Goal: Task Accomplishment & Management: Complete application form

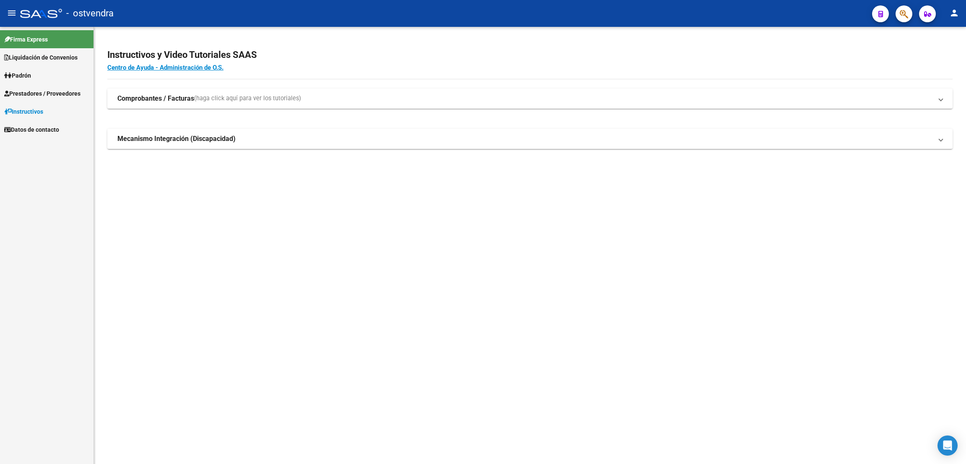
click at [46, 96] on span "Prestadores / Proveedores" at bounding box center [42, 93] width 76 height 9
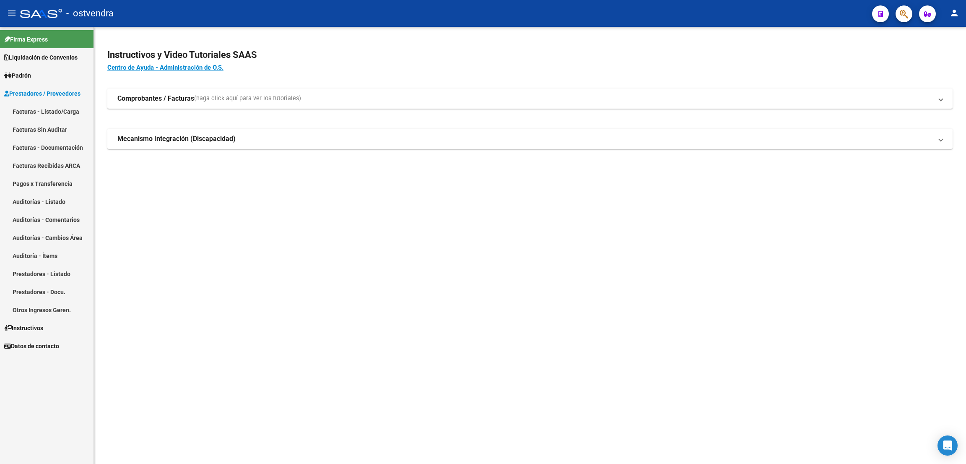
click at [64, 108] on link "Facturas - Listado/Carga" at bounding box center [46, 111] width 93 height 18
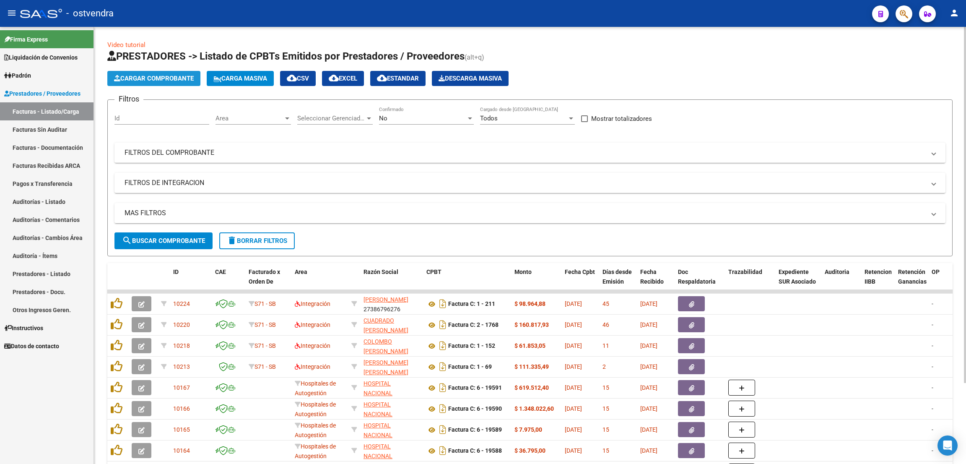
click at [160, 78] on span "Cargar Comprobante" at bounding box center [154, 79] width 80 height 8
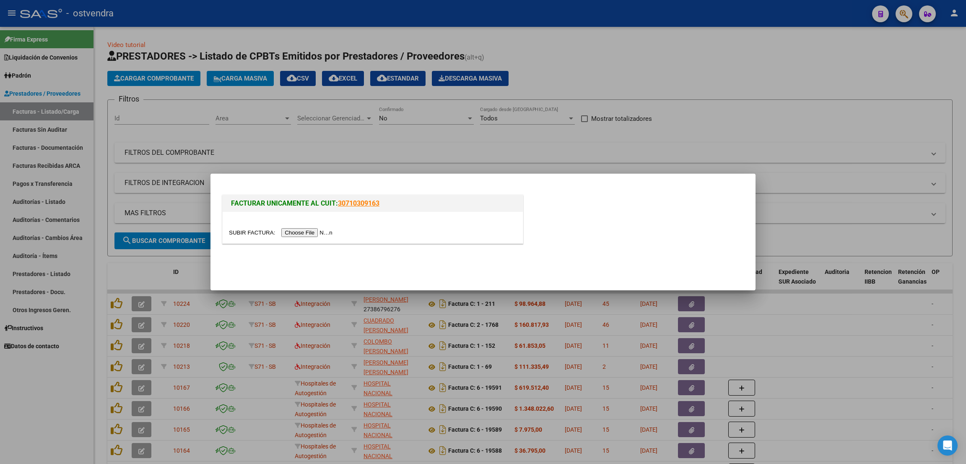
click at [303, 230] on input "file" at bounding box center [282, 232] width 106 height 9
click at [310, 235] on input "file" at bounding box center [282, 232] width 106 height 9
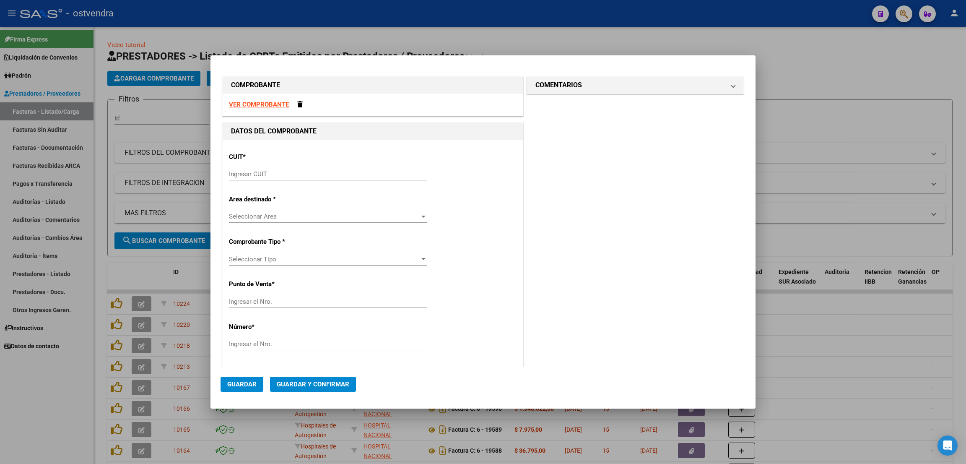
click at [280, 179] on div "Ingresar CUIT" at bounding box center [328, 174] width 198 height 13
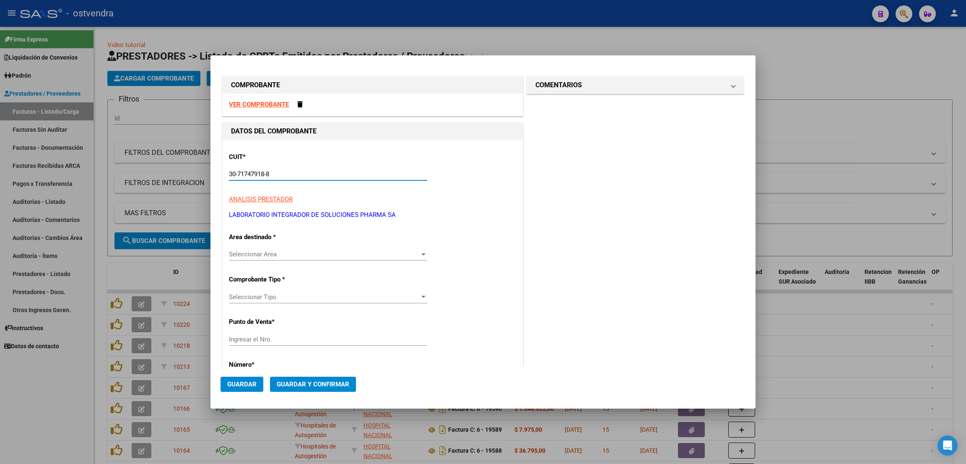
type input "30-71747918-8"
click at [300, 254] on span "Seleccionar Area" at bounding box center [324, 254] width 191 height 8
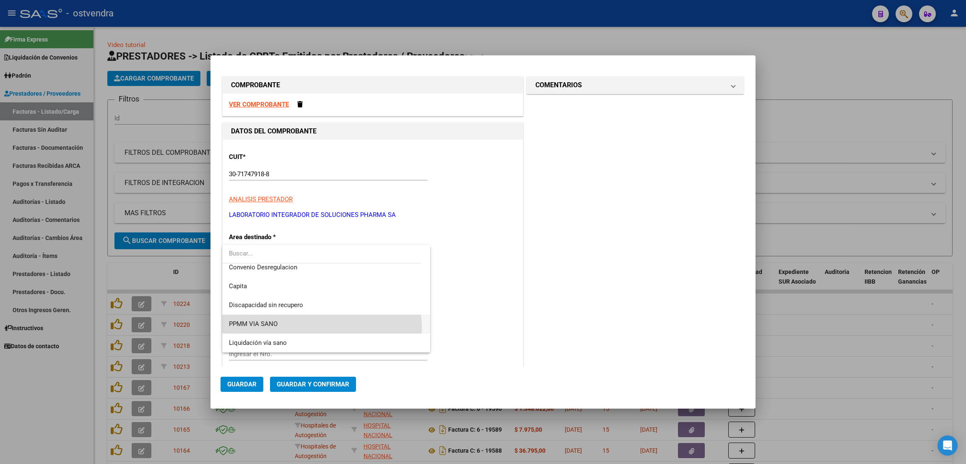
click at [314, 328] on span "PPMM VIA SANO" at bounding box center [326, 323] width 195 height 19
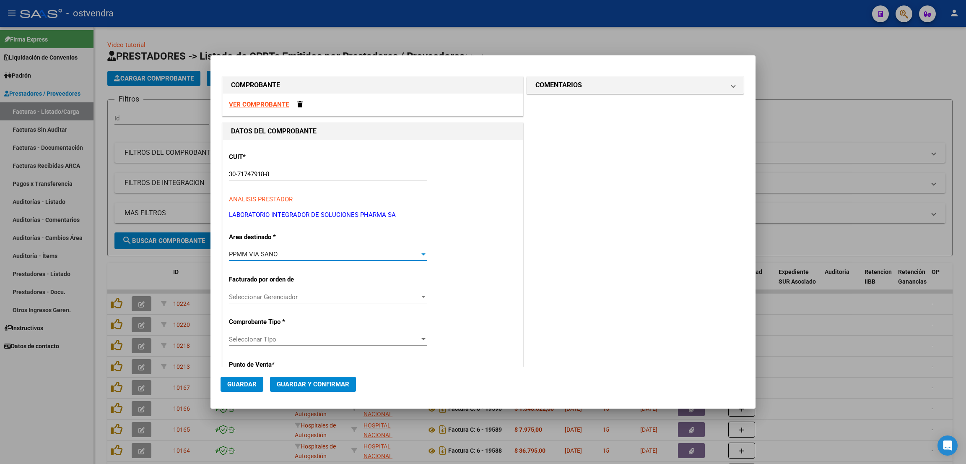
click at [310, 295] on span "Seleccionar Gerenciador" at bounding box center [324, 297] width 191 height 8
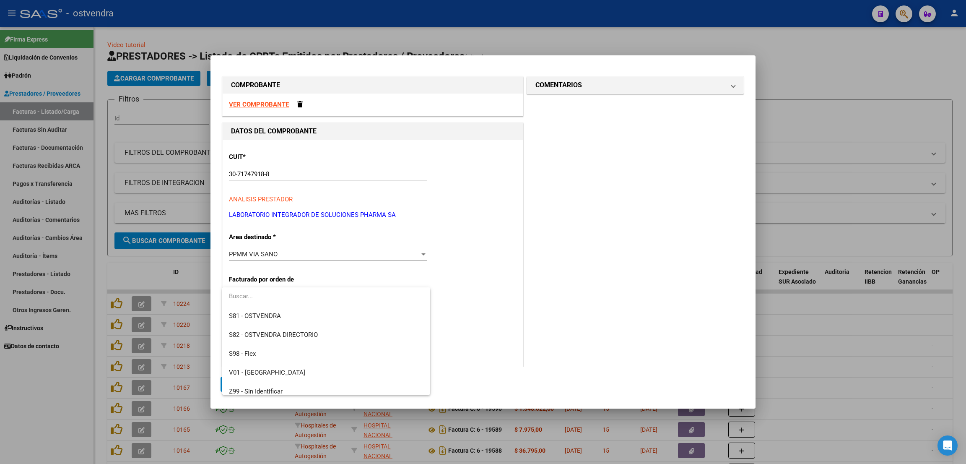
scroll to position [81, 0]
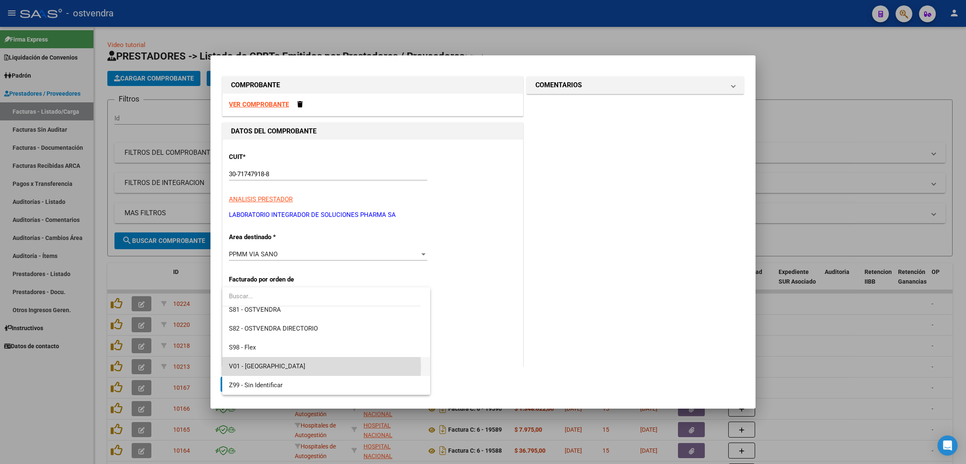
click at [305, 367] on span "V01 - [GEOGRAPHIC_DATA]" at bounding box center [326, 366] width 195 height 19
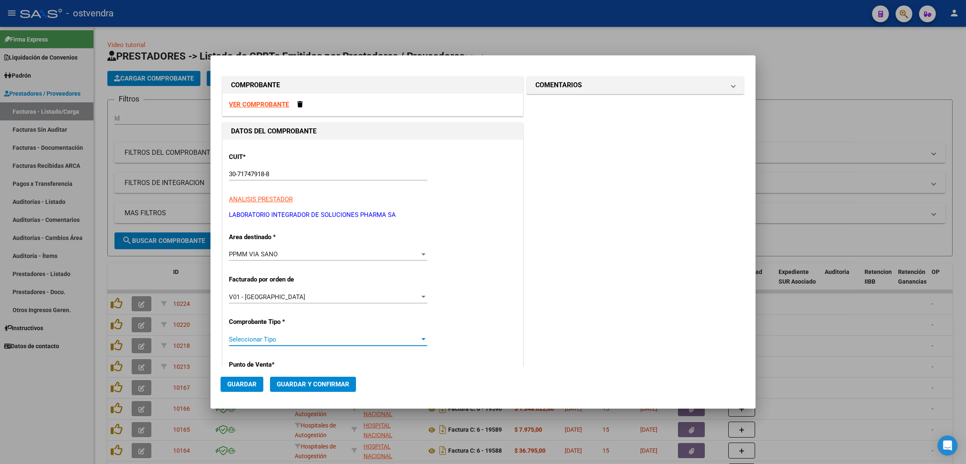
click at [303, 339] on span "Seleccionar Tipo" at bounding box center [324, 339] width 191 height 8
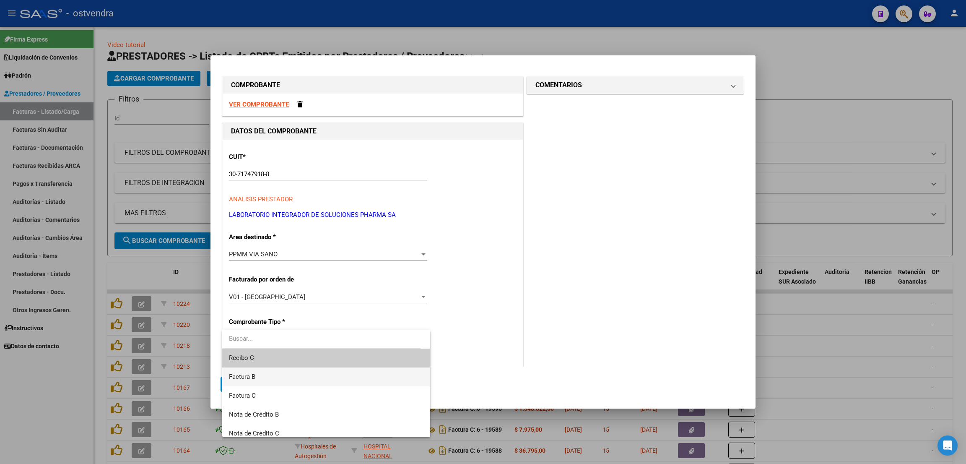
click at [303, 374] on span "Factura B" at bounding box center [326, 376] width 195 height 19
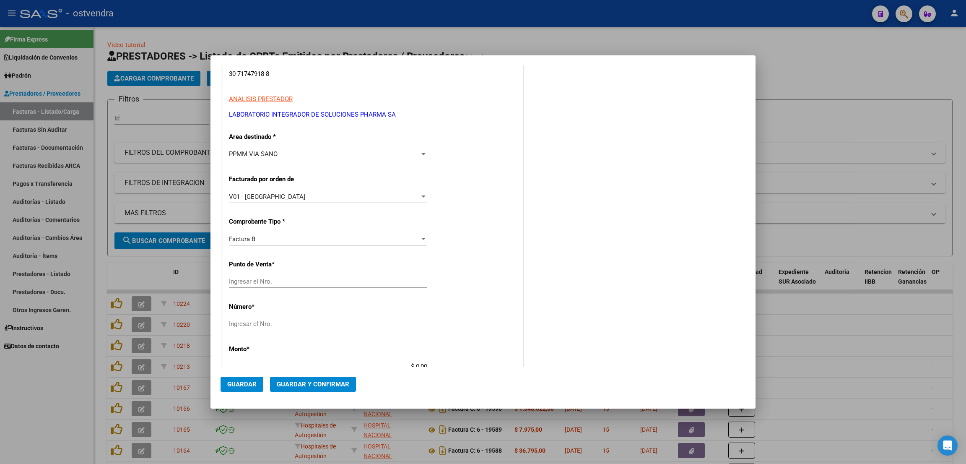
scroll to position [126, 0]
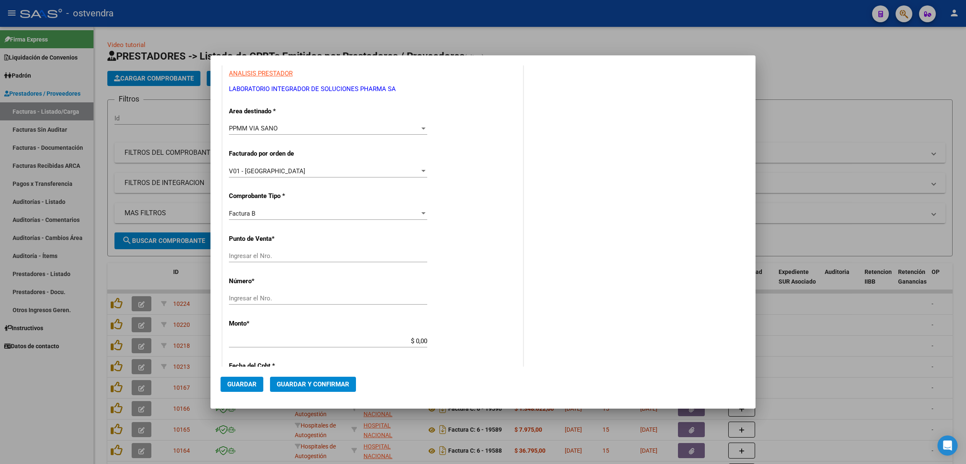
click at [329, 262] on div "Ingresar el Nro." at bounding box center [328, 255] width 198 height 13
type input "3"
click at [296, 294] on div "Ingresar el Nro." at bounding box center [328, 298] width 198 height 13
type input "4434"
click at [418, 340] on input "$ 0,00" at bounding box center [328, 341] width 198 height 8
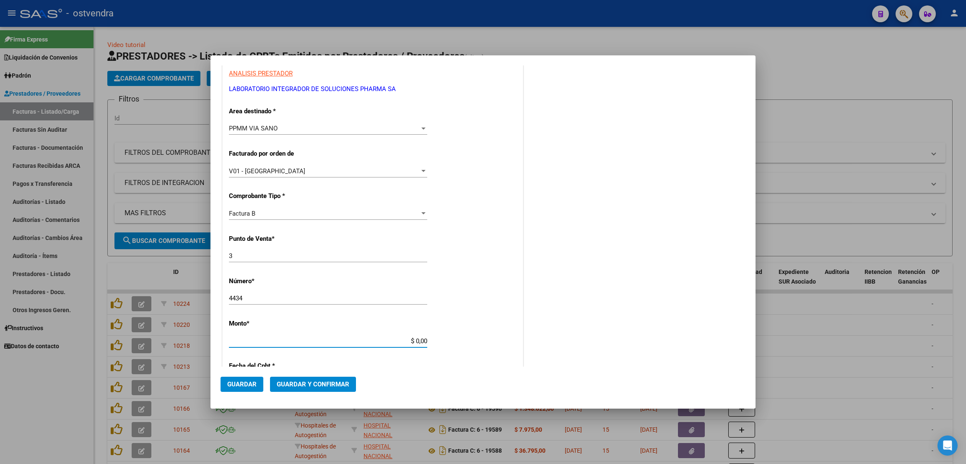
type input "$ 1.710.647,02"
type input "[DATE]"
type input "75318072083353"
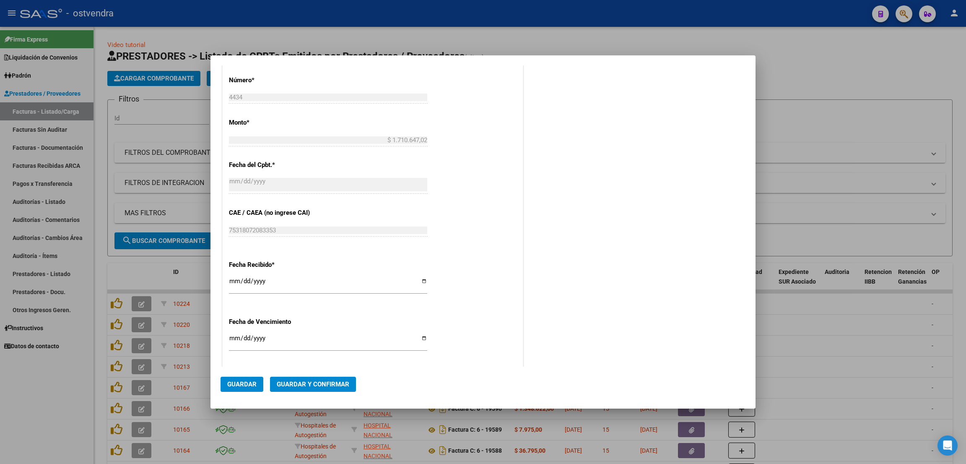
scroll to position [352, 0]
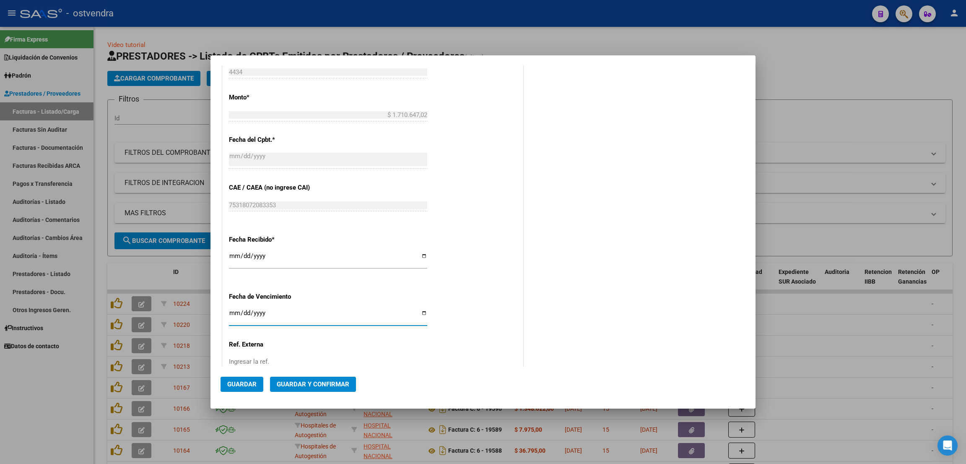
click at [230, 312] on input "Ingresar la fecha" at bounding box center [328, 315] width 198 height 13
type input "[DATE]"
click at [249, 386] on span "Guardar" at bounding box center [241, 384] width 29 height 8
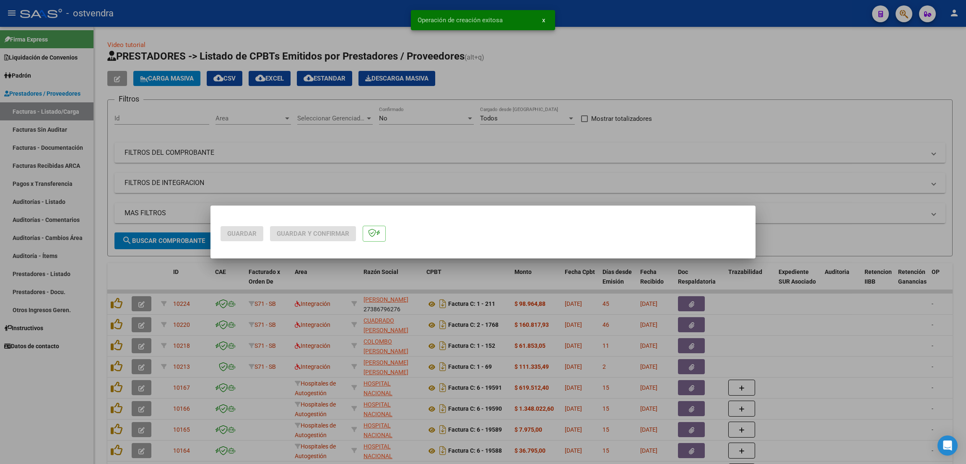
scroll to position [0, 0]
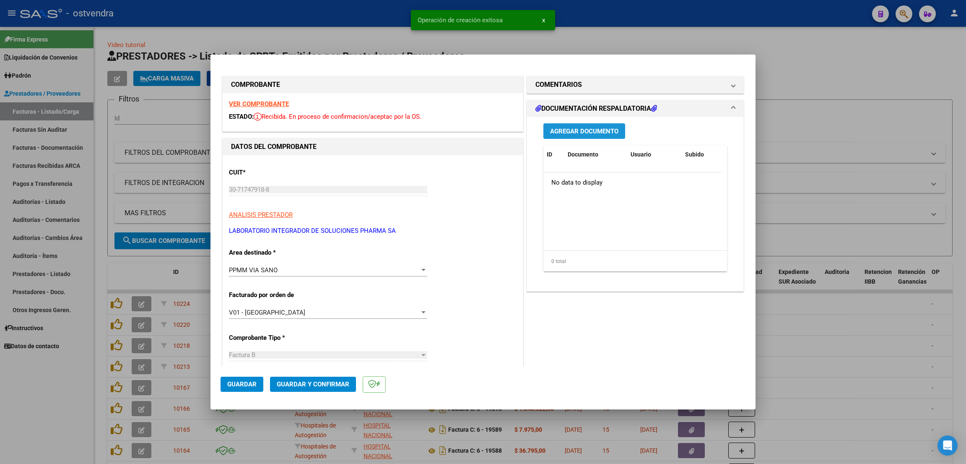
click at [606, 133] on span "Agregar Documento" at bounding box center [584, 131] width 68 height 8
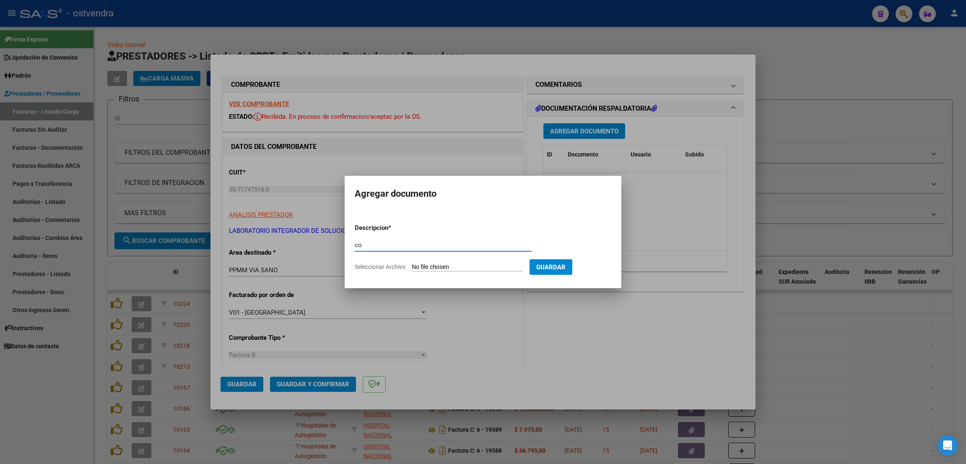
type input "c"
type input "documentacion"
click at [494, 265] on input "Seleccionar Archivo" at bounding box center [467, 267] width 111 height 8
type input "C:\fakepath\VENDEDORES 3-4434.pdf"
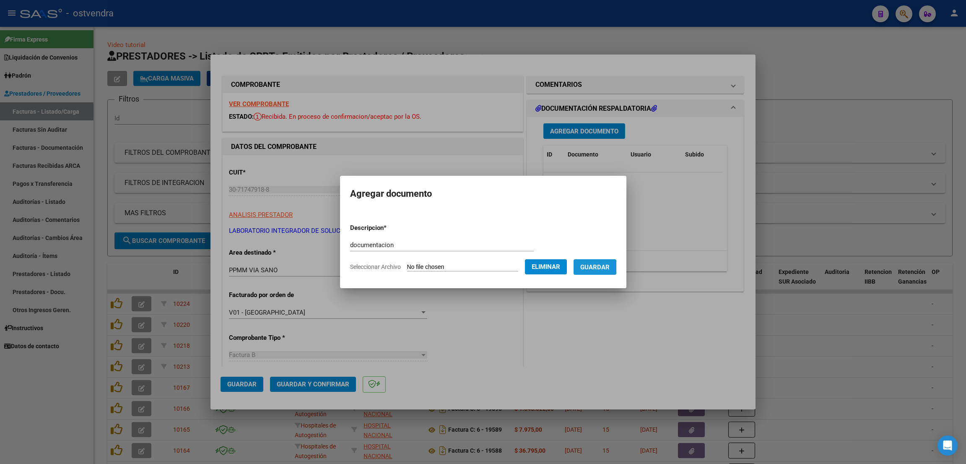
click at [610, 264] on span "Guardar" at bounding box center [594, 267] width 29 height 8
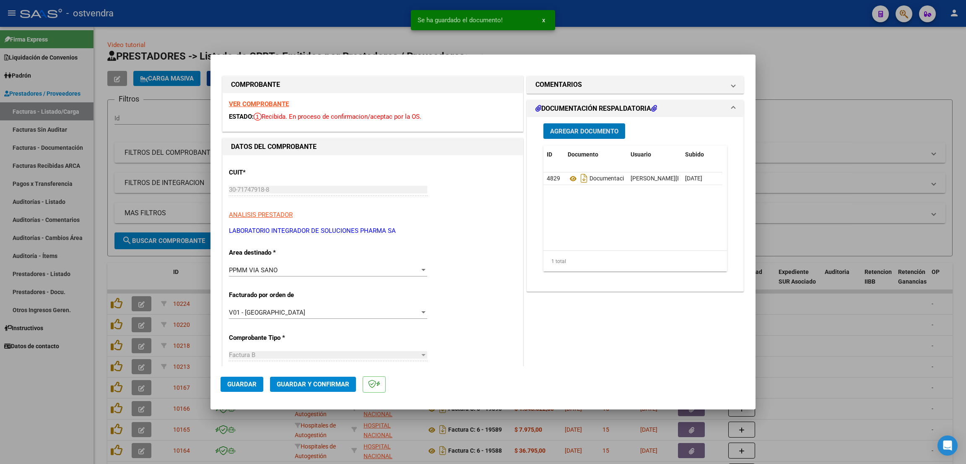
click at [319, 388] on button "Guardar y Confirmar" at bounding box center [313, 384] width 86 height 15
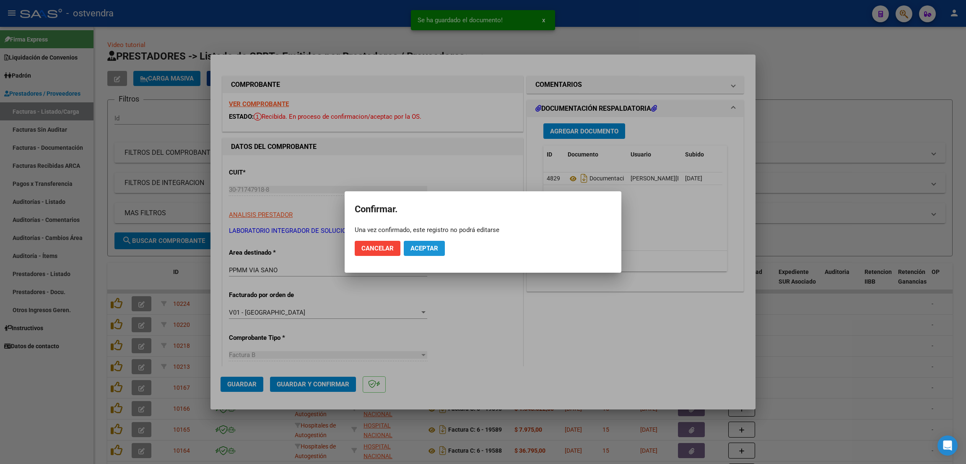
click at [431, 252] on button "Aceptar" at bounding box center [424, 248] width 41 height 15
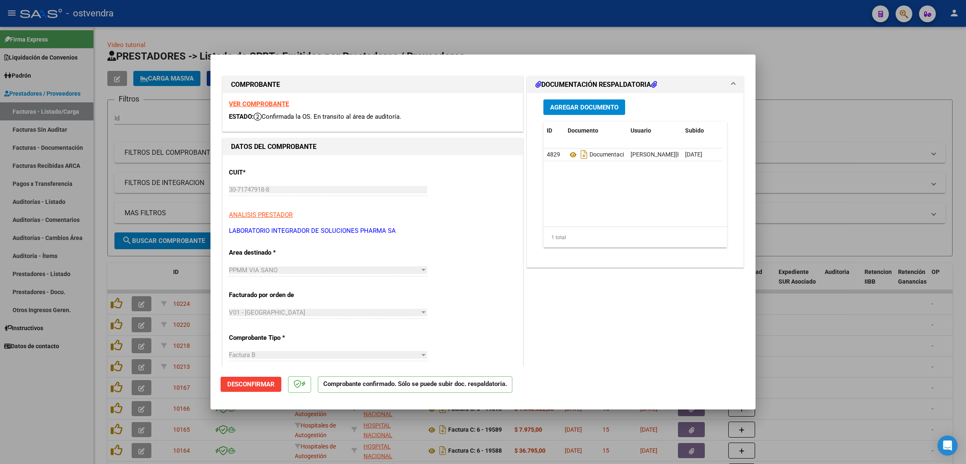
click at [824, 326] on div at bounding box center [483, 232] width 966 height 464
type input "$ 0,00"
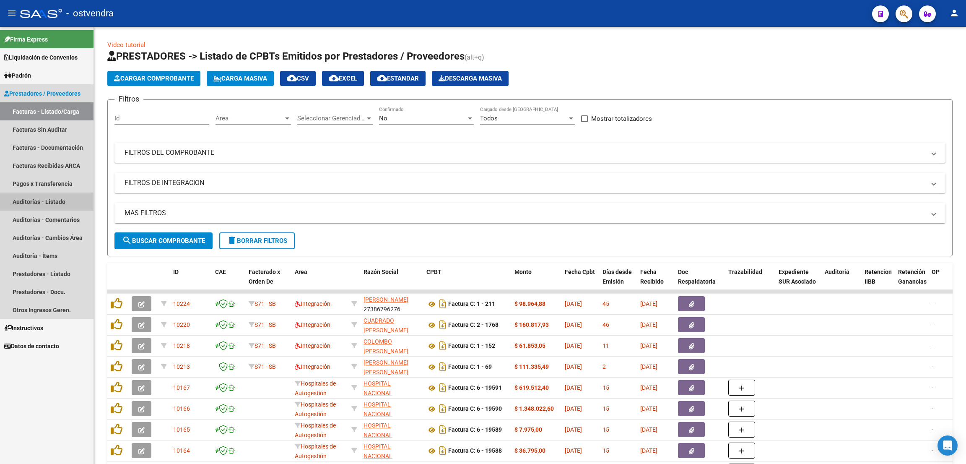
click at [47, 197] on link "Auditorías - Listado" at bounding box center [46, 201] width 93 height 18
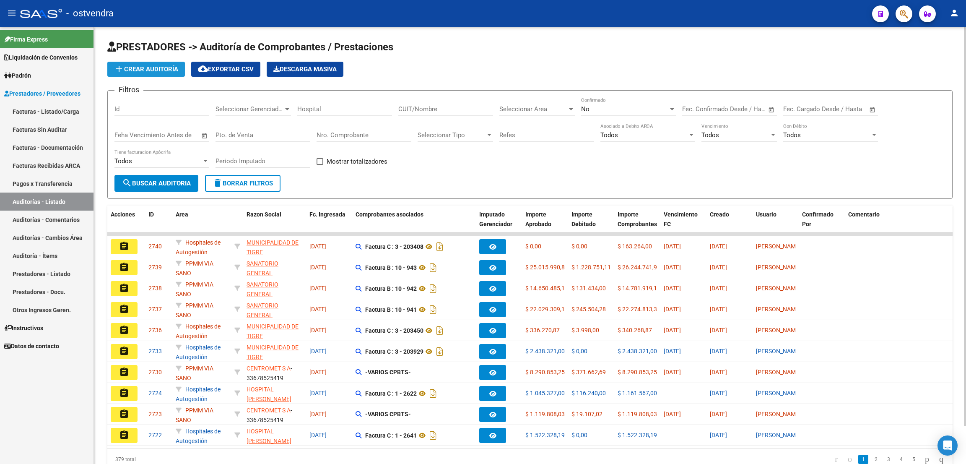
click at [153, 71] on span "add Crear Auditoría" at bounding box center [146, 69] width 64 height 8
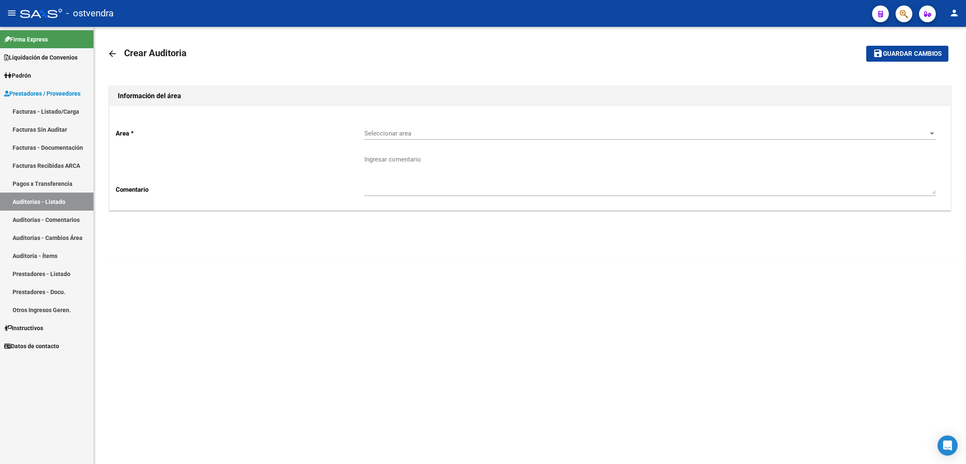
click at [388, 139] on div "Seleccionar area Seleccionar area" at bounding box center [649, 131] width 571 height 18
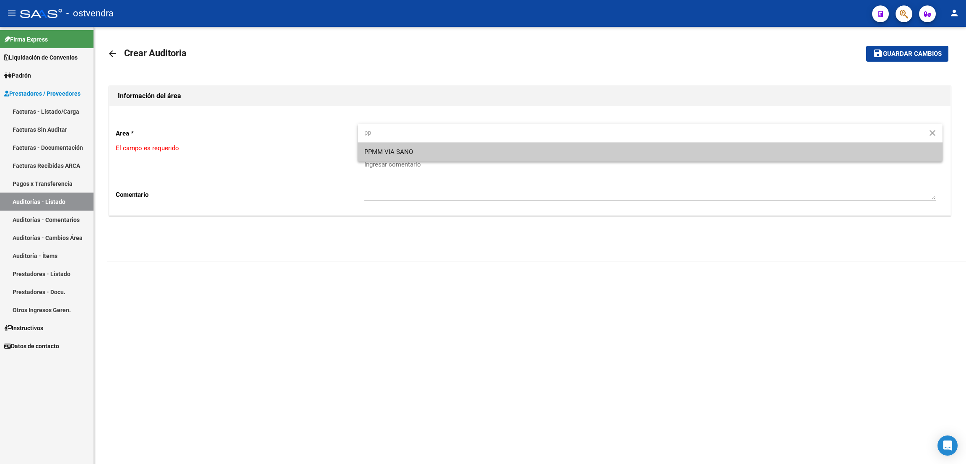
type input "pp"
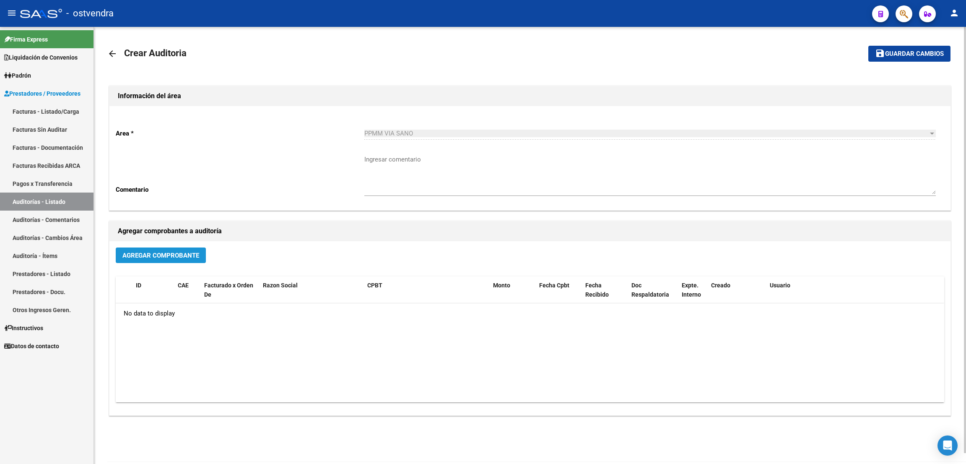
click at [185, 260] on button "Agregar Comprobante" at bounding box center [161, 255] width 90 height 16
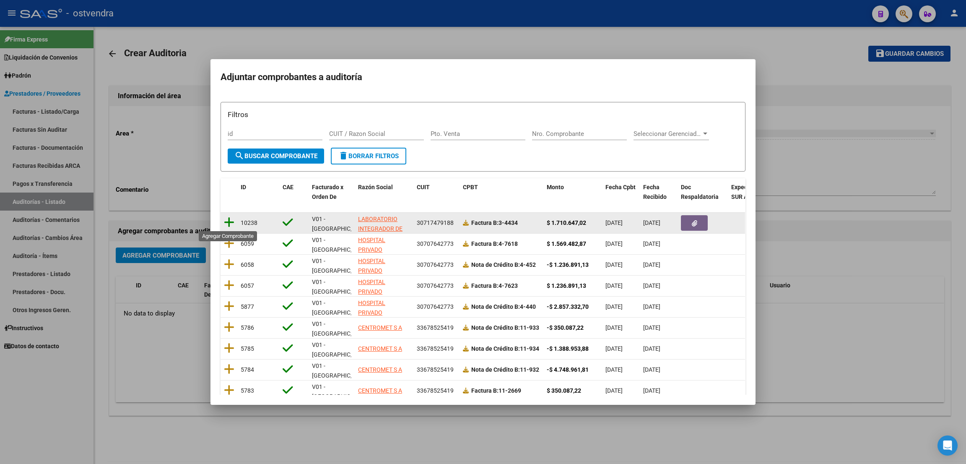
click at [224, 218] on icon at bounding box center [229, 222] width 10 height 12
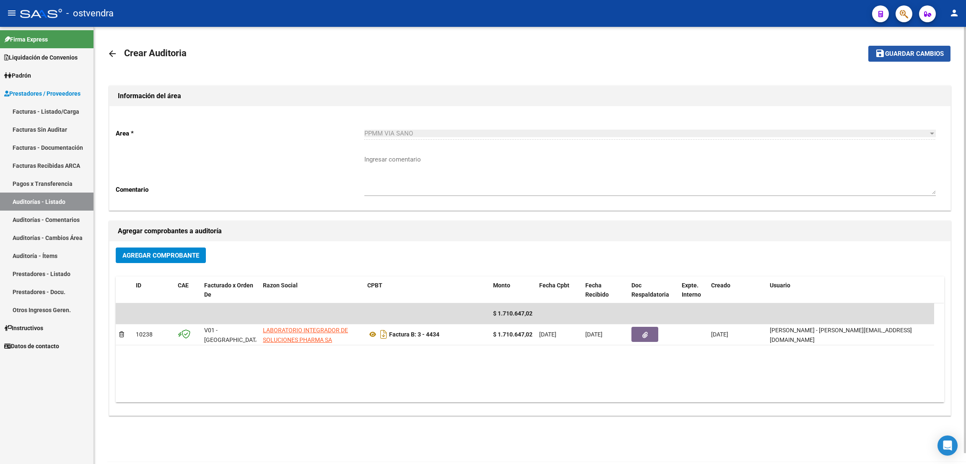
click at [903, 50] on span "Guardar cambios" at bounding box center [914, 54] width 59 height 8
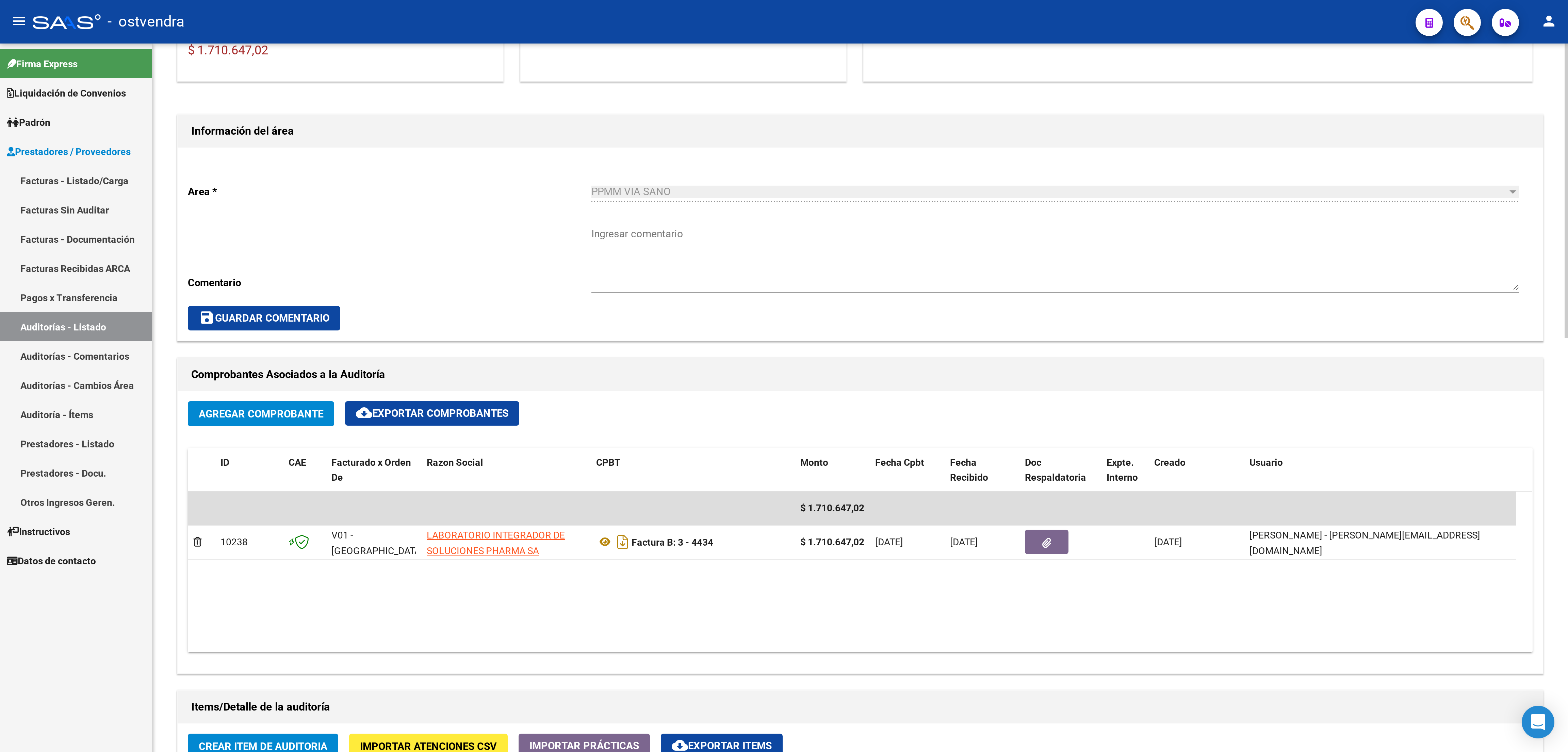
scroll to position [173, 0]
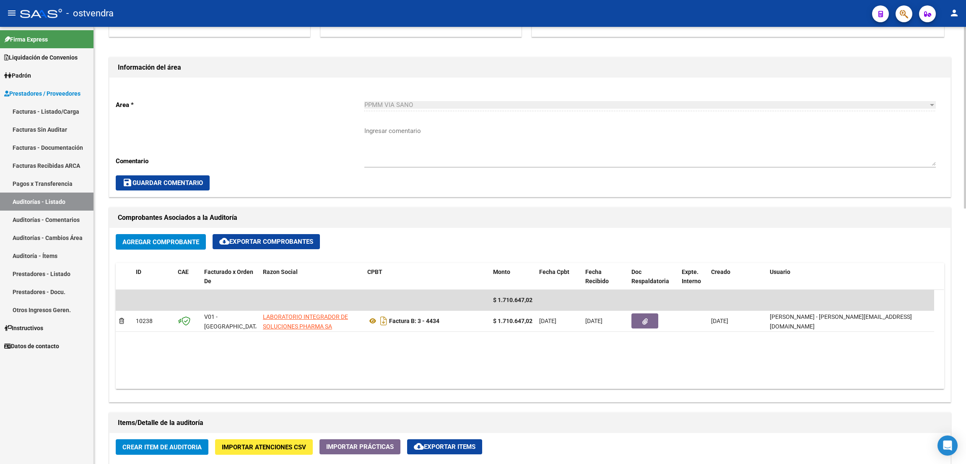
click at [964, 262] on div at bounding box center [965, 206] width 2 height 182
click at [146, 447] on span "Crear Item de Auditoria" at bounding box center [161, 447] width 79 height 8
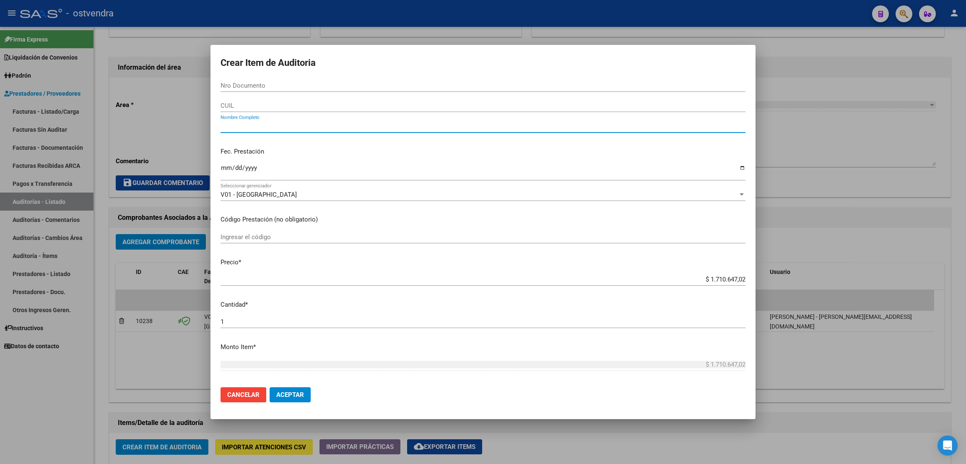
click at [270, 127] on input "Nombre Completo" at bounding box center [483, 126] width 525 height 8
type input "[PERSON_NAME]"
click at [270, 387] on button "Aceptar" at bounding box center [290, 394] width 41 height 15
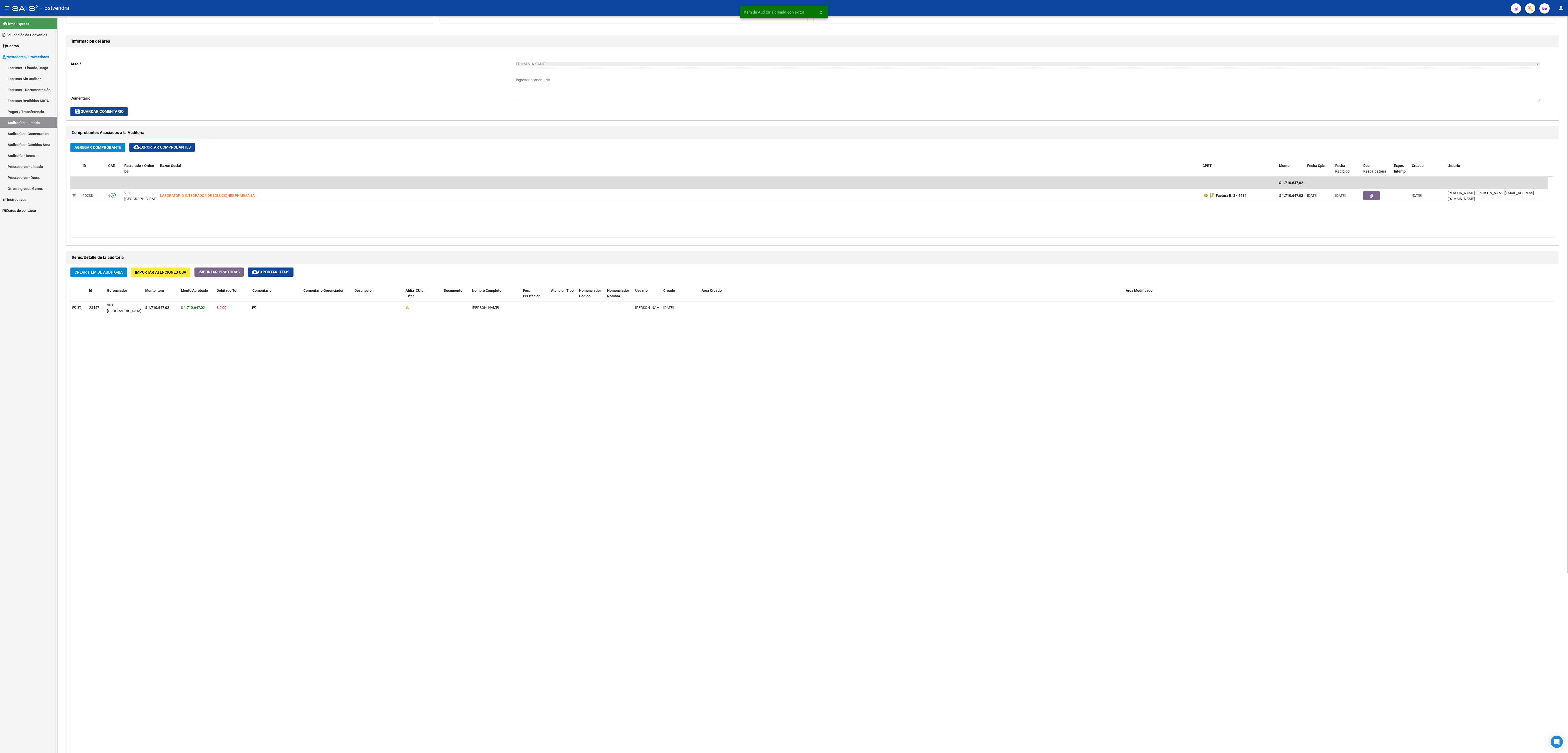
click at [545, 282] on datatable-body "23457 V01 - [PERSON_NAME] $ 1.710.647,02 $ 1.710.647,02 $ 0,00 [PERSON_NAME] [P…" at bounding box center [812, 550] width 1483 height 498
click at [308, 282] on datatable-body "23457 V01 - [PERSON_NAME] $ 1.710.647,02 $ 1.710.647,02 $ 0,00 [PERSON_NAME] [P…" at bounding box center [812, 550] width 1483 height 498
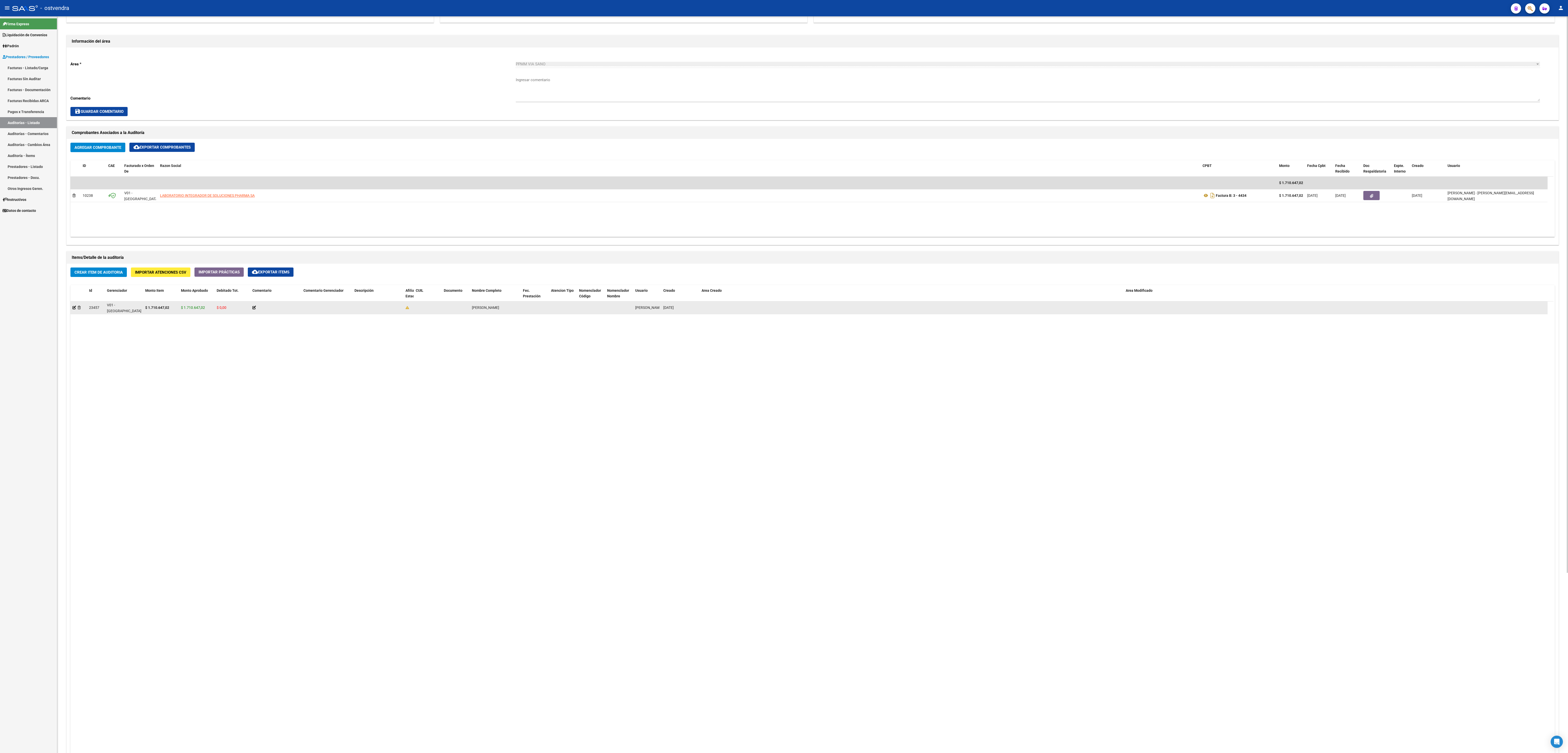
drag, startPoint x: 308, startPoint y: 416, endPoint x: 380, endPoint y: 306, distance: 131.5
click at [380, 282] on datatable-body "23457 V01 - [PERSON_NAME] $ 1.710.647,02 $ 1.710.647,02 $ 0,00 [PERSON_NAME] [P…" at bounding box center [812, 550] width 1483 height 498
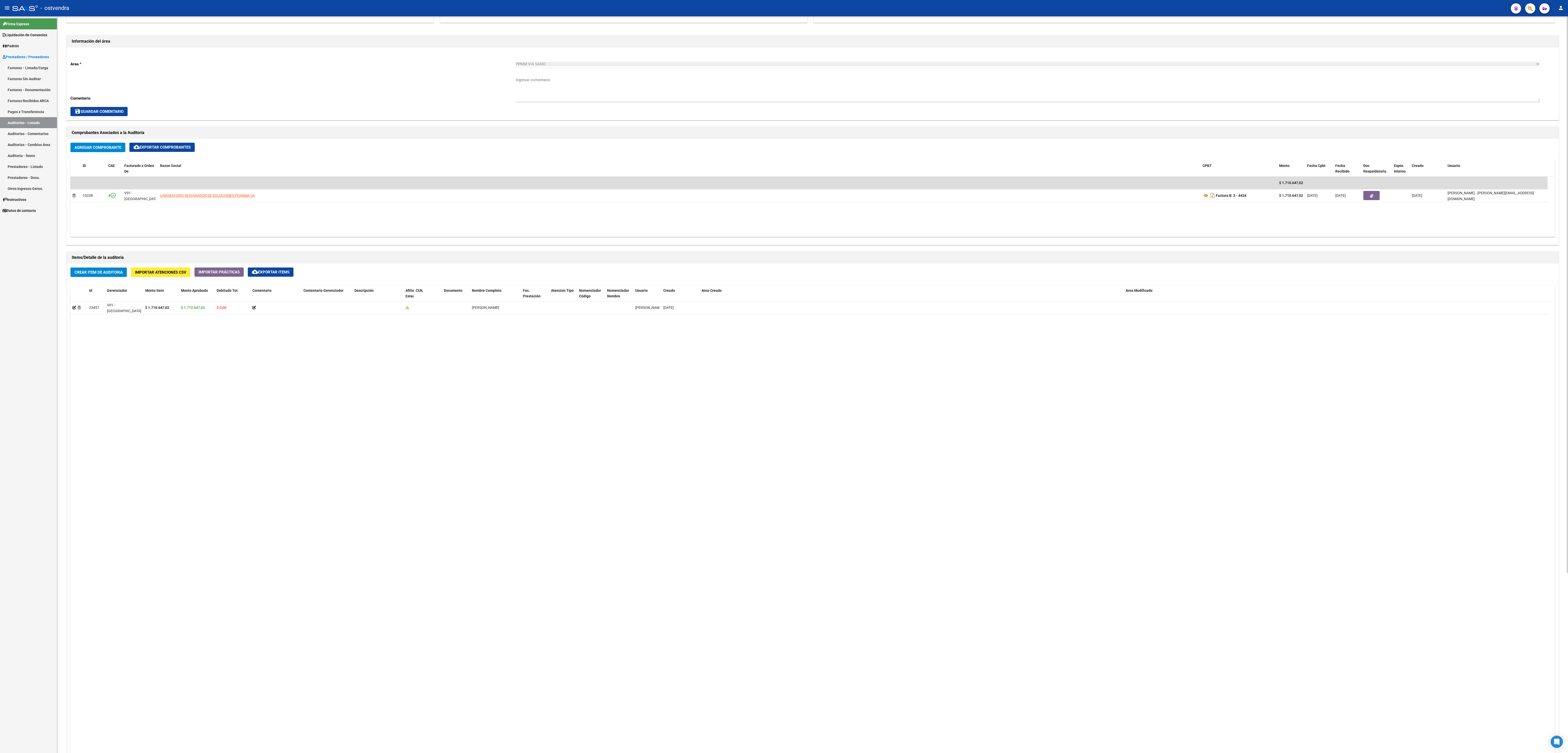
drag, startPoint x: 461, startPoint y: 421, endPoint x: 855, endPoint y: 282, distance: 417.8
click at [588, 282] on div "Crear Item de Auditoria Importar Atenciones CSV Importar Prácticas cloud_downlo…" at bounding box center [812, 542] width 1492 height 556
click at [588, 282] on datatable-body "23457 V01 - [PERSON_NAME] $ 1.710.647,02 $ 1.710.647,02 $ 0,00 [PERSON_NAME] [P…" at bounding box center [812, 550] width 1483 height 498
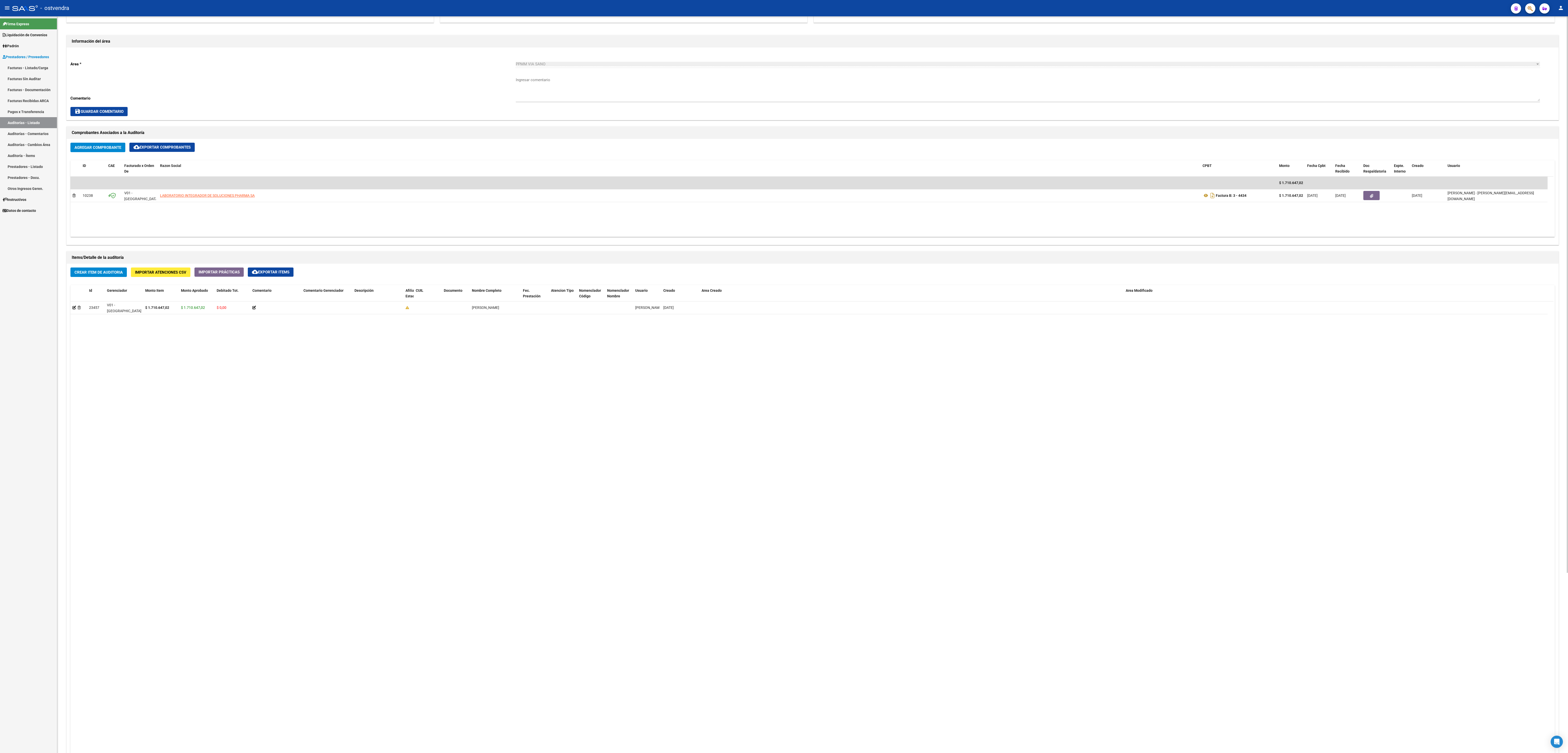
click at [588, 282] on datatable-body "23457 V01 - [PERSON_NAME] $ 1.710.647,02 $ 1.710.647,02 $ 0,00 [PERSON_NAME] [P…" at bounding box center [812, 550] width 1483 height 498
click at [588, 280] on div "Crear Item de Auditoria Importar Atenciones CSV Importar Prácticas cloud_downlo…" at bounding box center [812, 542] width 1492 height 556
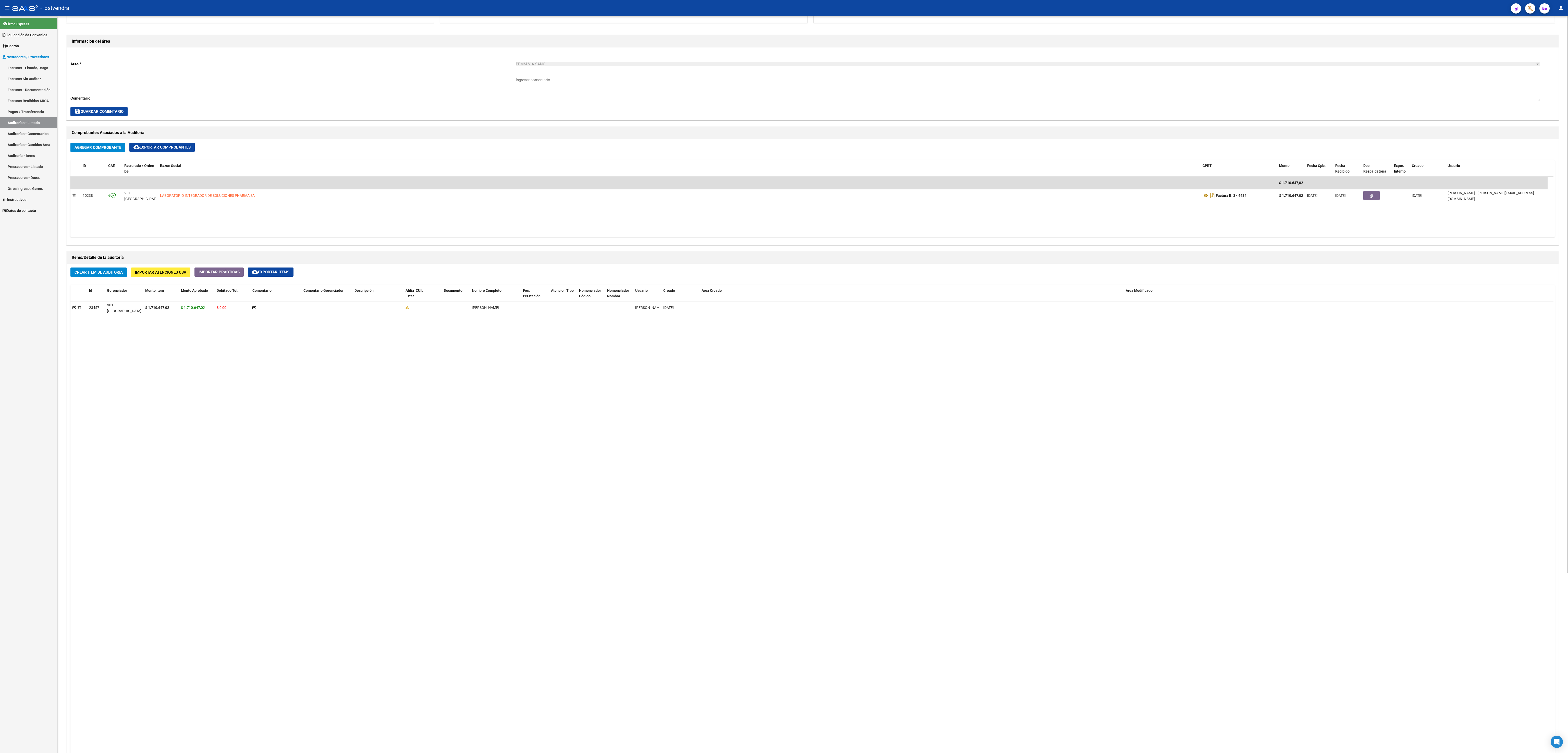
click at [588, 280] on div "Crear Item de Auditoria Importar Atenciones CSV Importar Prácticas cloud_downlo…" at bounding box center [812, 542] width 1492 height 556
click at [380, 282] on datatable-body "23457 V01 - [PERSON_NAME] $ 1.710.647,02 $ 1.710.647,02 $ 0,00 [PERSON_NAME] [P…" at bounding box center [812, 550] width 1483 height 498
click at [411, 282] on datatable-body "23457 V01 - [PERSON_NAME] $ 1.710.647,02 $ 1.710.647,02 $ 0,00 [PERSON_NAME] [P…" at bounding box center [812, 550] width 1483 height 498
drag, startPoint x: 411, startPoint y: 471, endPoint x: 443, endPoint y: 447, distance: 40.0
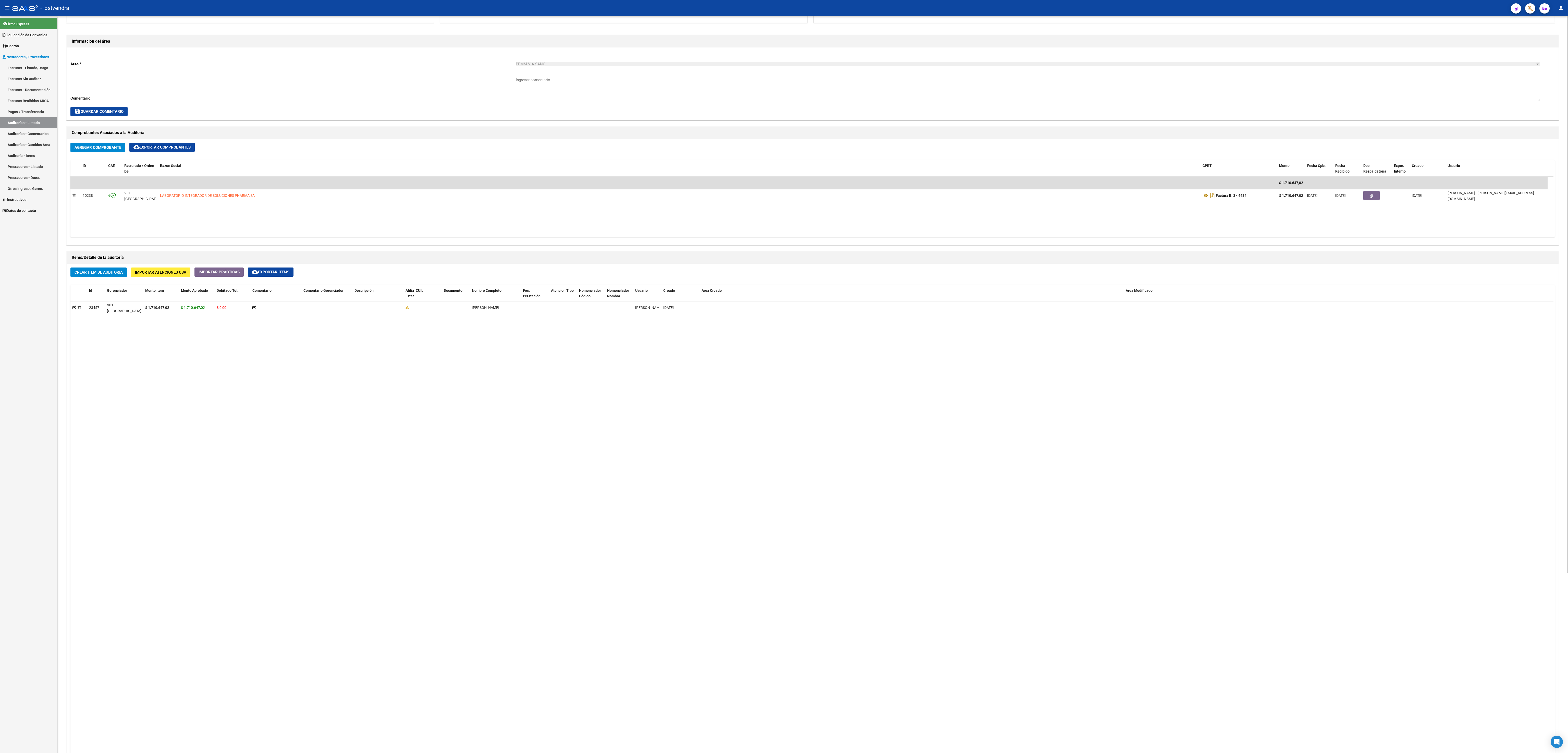
drag, startPoint x: 443, startPoint y: 447, endPoint x: 888, endPoint y: 607, distance: 472.9
click at [588, 282] on datatable-body "23457 V01 - [PERSON_NAME] $ 1.710.647,02 $ 1.710.647,02 $ 0,00 [PERSON_NAME] [P…" at bounding box center [812, 550] width 1483 height 498
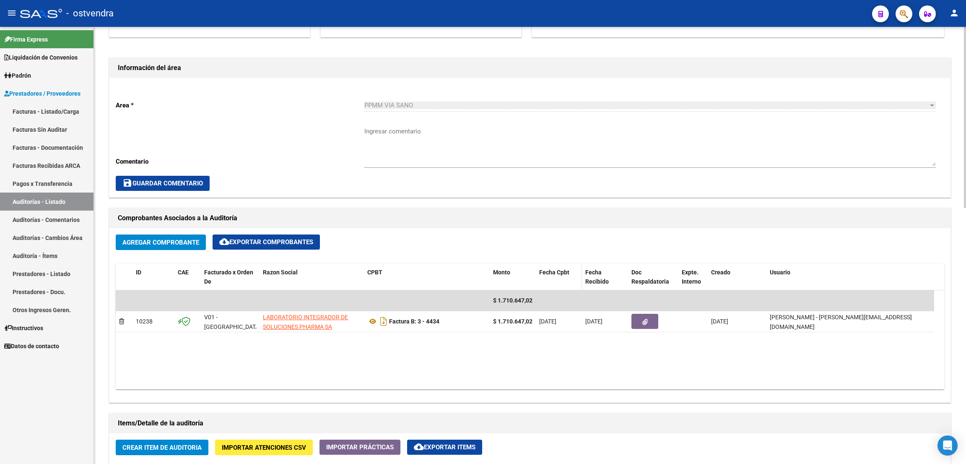
drag, startPoint x: 761, startPoint y: 95, endPoint x: 577, endPoint y: 279, distance: 259.7
click at [577, 279] on div "Información del área Area * PPMM VIA SANO Seleccionar area Comentario Ingresar …" at bounding box center [529, 442] width 845 height 787
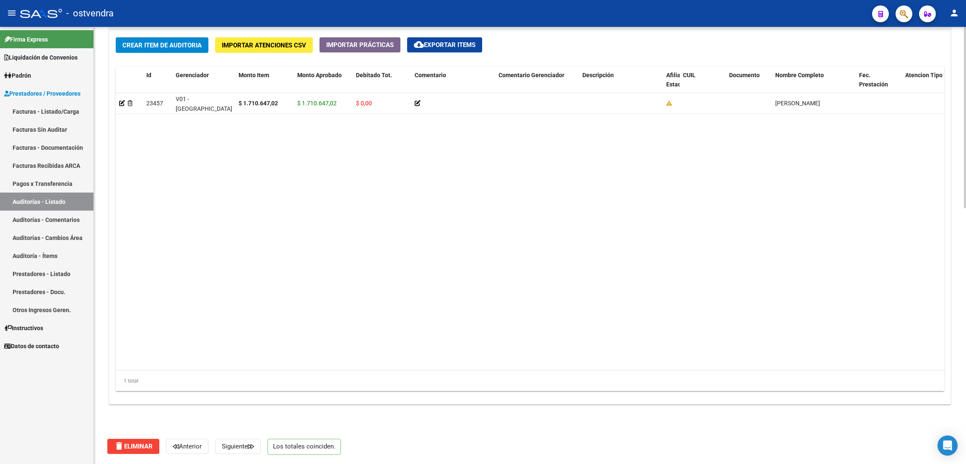
click at [965, 438] on div at bounding box center [965, 245] width 2 height 437
click at [965, 438] on div at bounding box center [965, 372] width 2 height 181
click at [786, 114] on datatable-selection "23457 V01 - [PERSON_NAME] $ 1.710.647,02 $ 1.710.647,02 $ 0,00 [PERSON_NAME] [P…" at bounding box center [530, 112] width 828 height 8
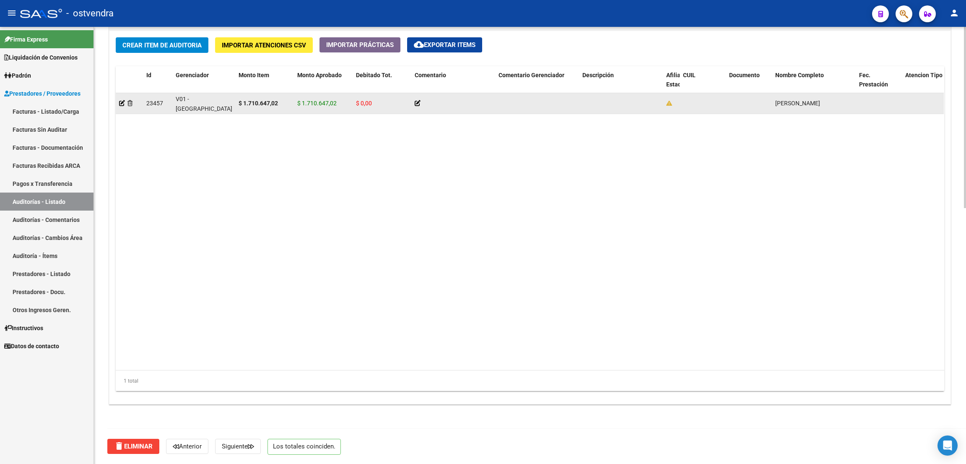
click at [788, 105] on span "[PERSON_NAME]" at bounding box center [797, 103] width 45 height 7
click at [117, 104] on datatable-body-cell at bounding box center [129, 103] width 27 height 21
click at [122, 104] on icon at bounding box center [122, 103] width 6 height 6
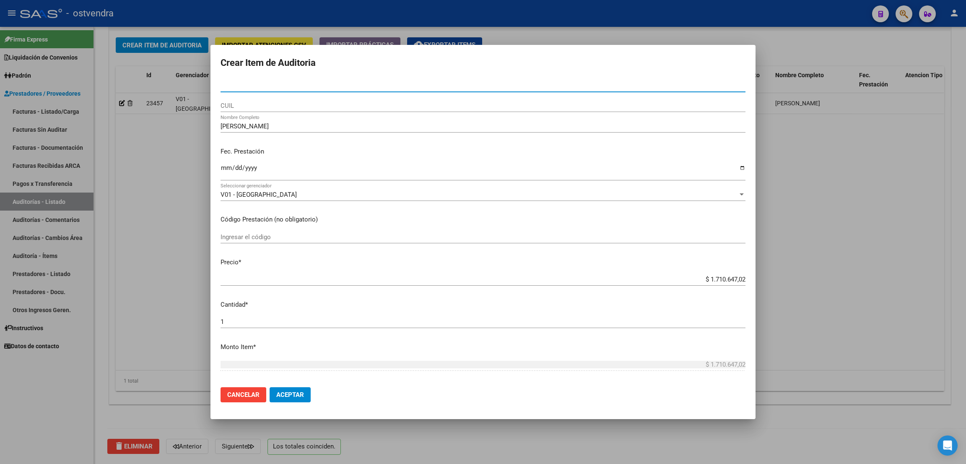
click at [301, 141] on div "Fec. Prestación Ingresar la fecha" at bounding box center [483, 164] width 525 height 48
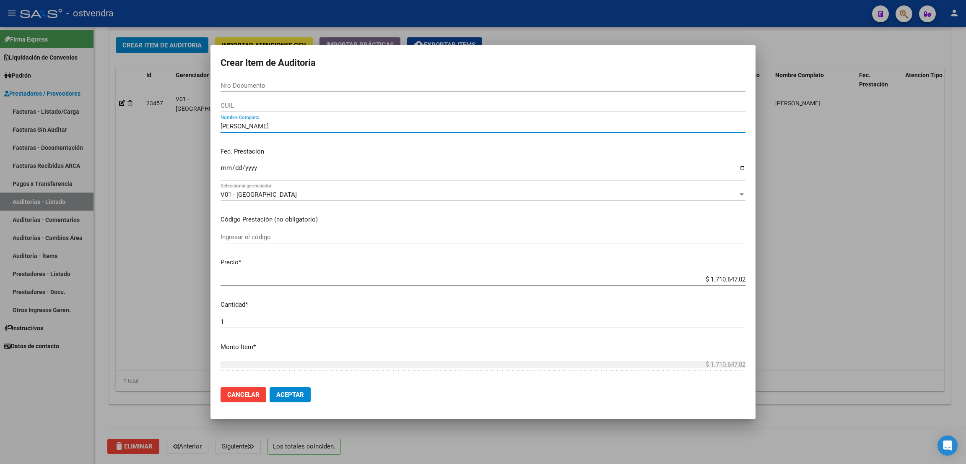
click at [288, 125] on input "[PERSON_NAME]" at bounding box center [483, 126] width 525 height 8
type input "a"
click at [171, 273] on div at bounding box center [483, 232] width 966 height 464
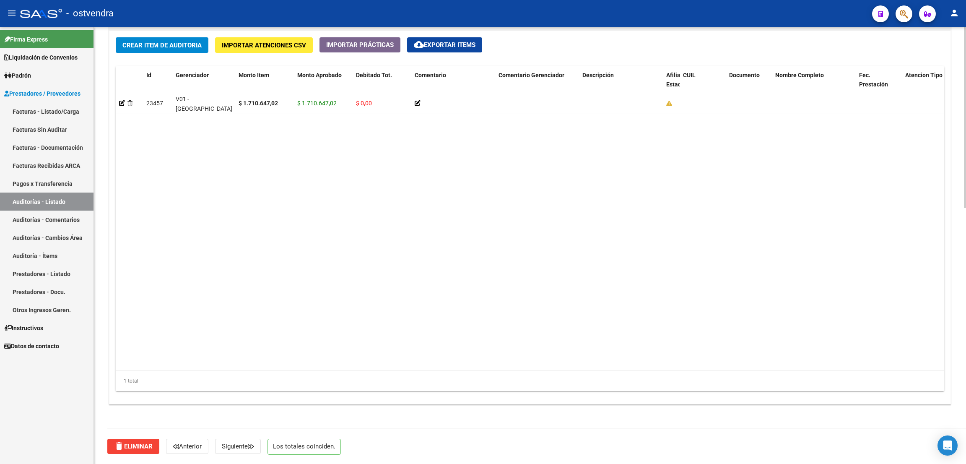
click at [519, 222] on datatable-body "23457 V01 - [PERSON_NAME] $ 1.710.647,02 $ 1.710.647,02 $ 0,00 [PERSON_NAME] [D…" at bounding box center [530, 231] width 828 height 277
click at [52, 114] on link "Facturas - Listado/Carga" at bounding box center [46, 111] width 93 height 18
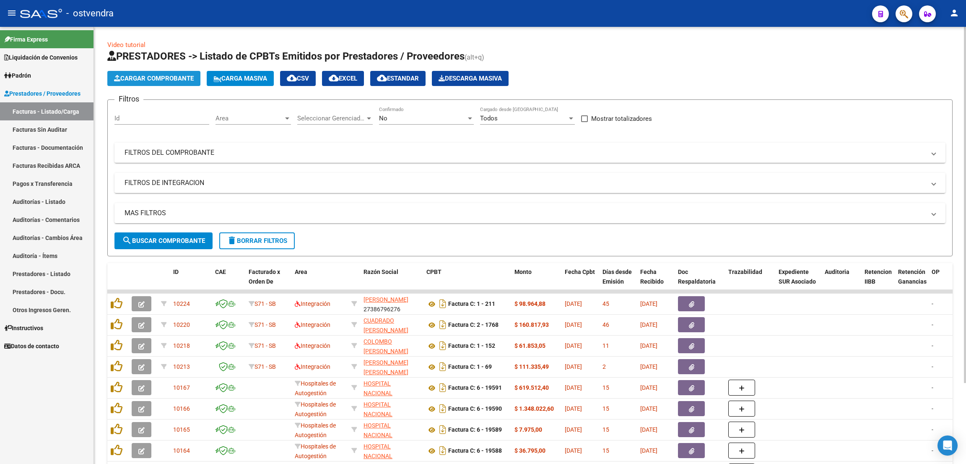
click at [182, 78] on span "Cargar Comprobante" at bounding box center [154, 79] width 80 height 8
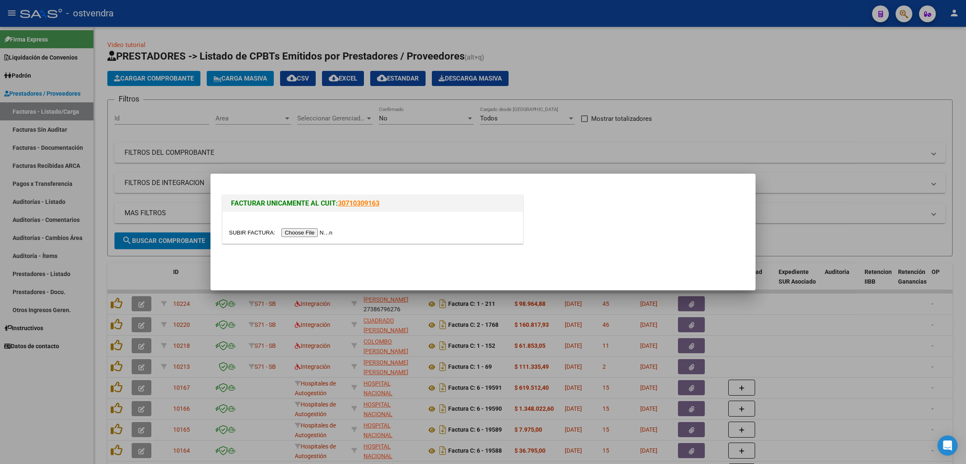
click at [327, 230] on input "file" at bounding box center [282, 232] width 106 height 9
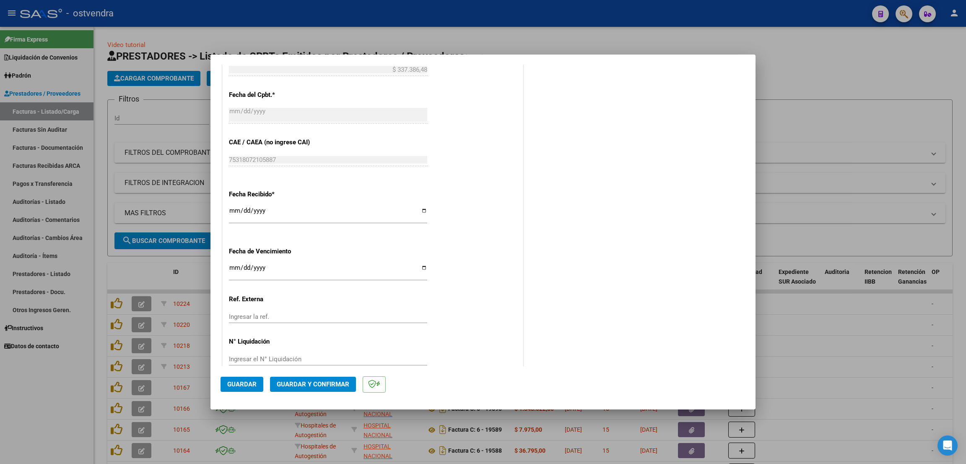
scroll to position [443, 0]
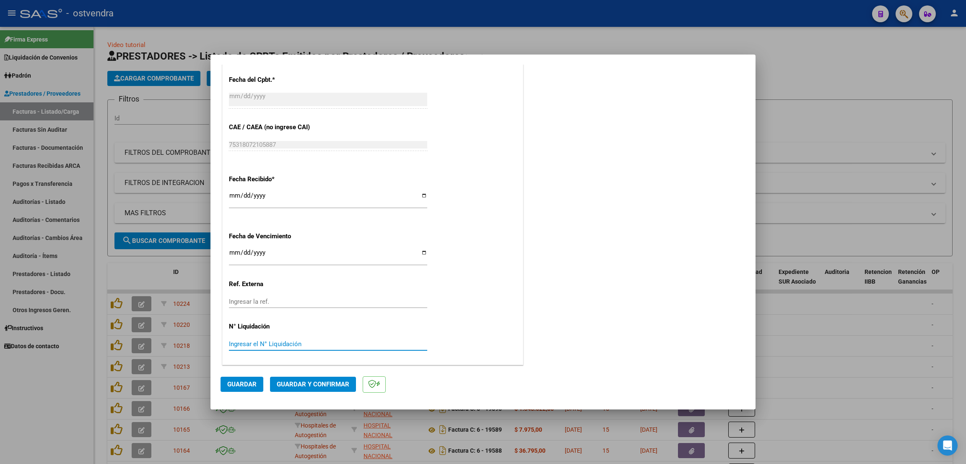
click at [293, 340] on input "Ingresar el N° Liquidación" at bounding box center [328, 344] width 198 height 8
click at [250, 383] on span "Guardar" at bounding box center [241, 384] width 29 height 8
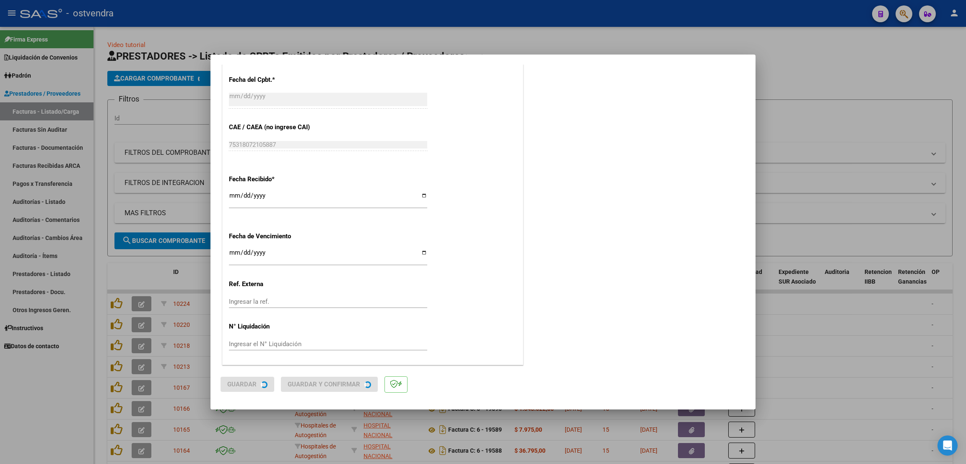
scroll to position [0, 0]
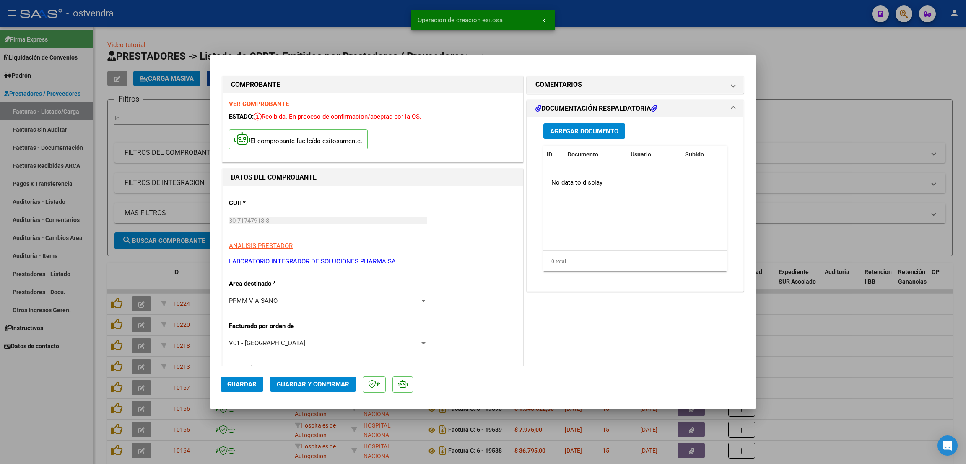
click at [600, 139] on div "Agregar Documento ID Documento Usuario Subido Acción No data to display 0 total…" at bounding box center [635, 200] width 196 height 167
click at [600, 135] on button "Agregar Documento" at bounding box center [584, 131] width 82 height 16
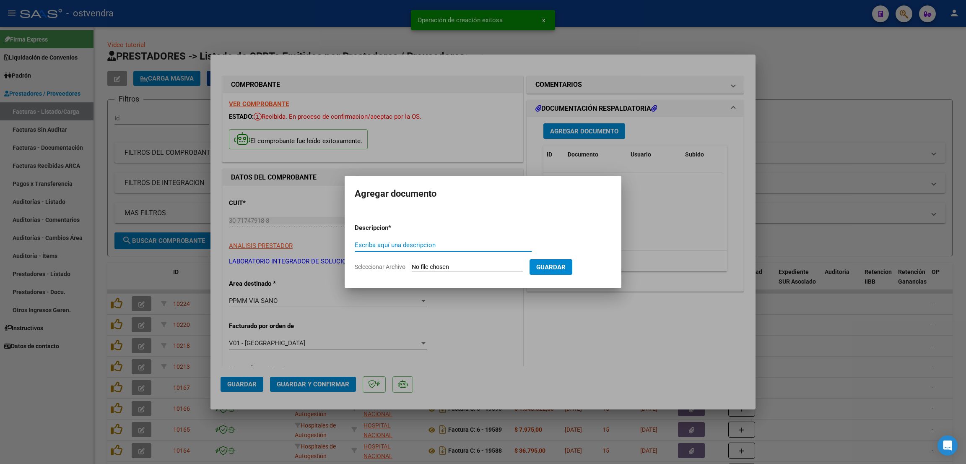
click at [422, 245] on input "Escriba aquí una descripcion" at bounding box center [443, 245] width 177 height 8
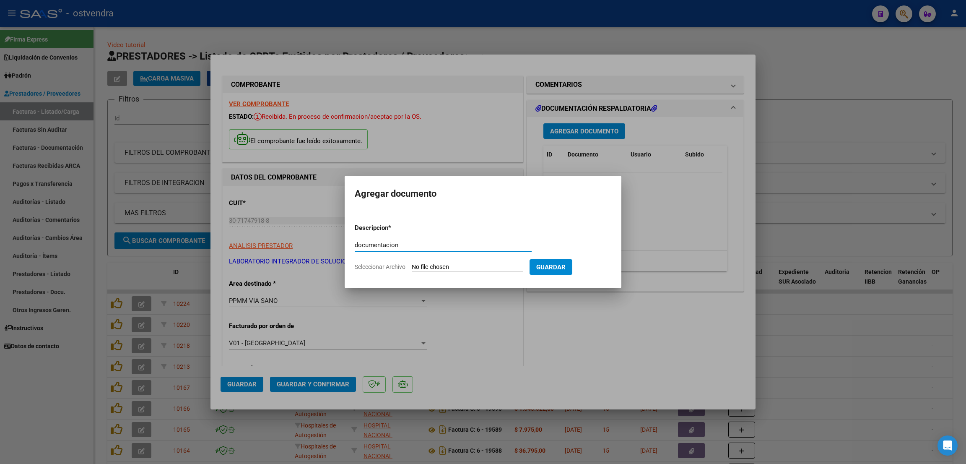
type input "documentacion"
click at [566, 266] on span "Guardar" at bounding box center [550, 267] width 29 height 8
click at [505, 270] on input "Seleccionar Archivo" at bounding box center [467, 267] width 111 height 8
type input "C:\fakepath\VENDEDORES 3-4435.pdf"
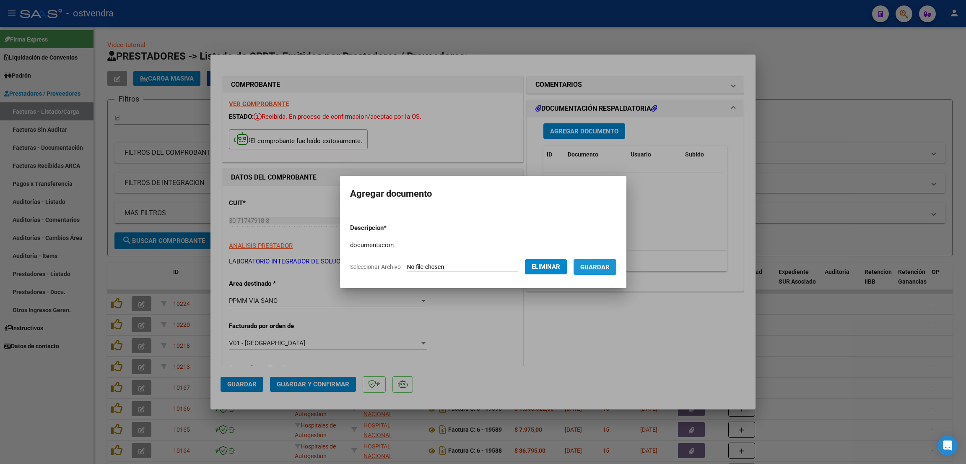
click at [607, 267] on span "Guardar" at bounding box center [594, 267] width 29 height 8
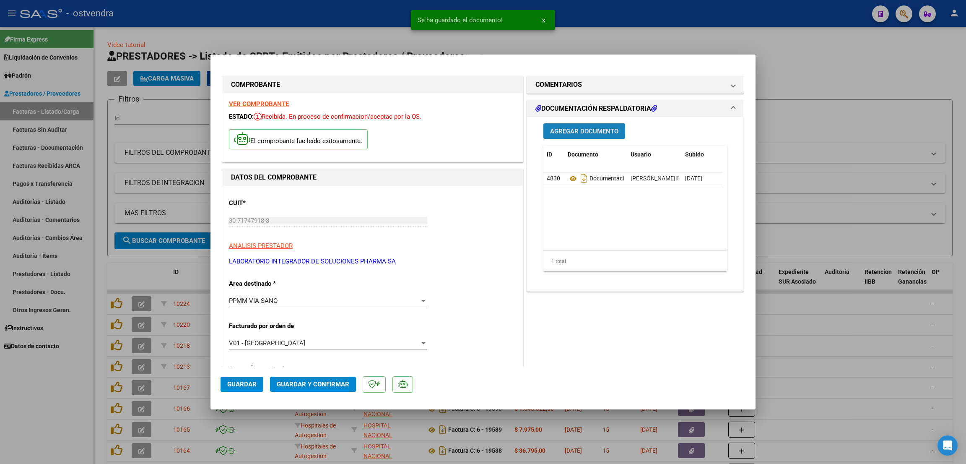
click at [587, 132] on span "Agregar Documento" at bounding box center [584, 131] width 68 height 8
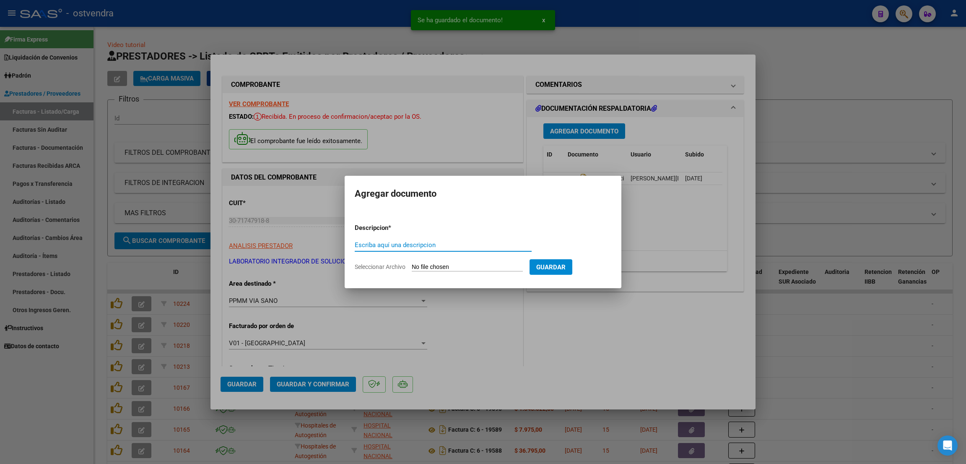
click at [433, 244] on input "Escriba aquí una descripcion" at bounding box center [443, 245] width 177 height 8
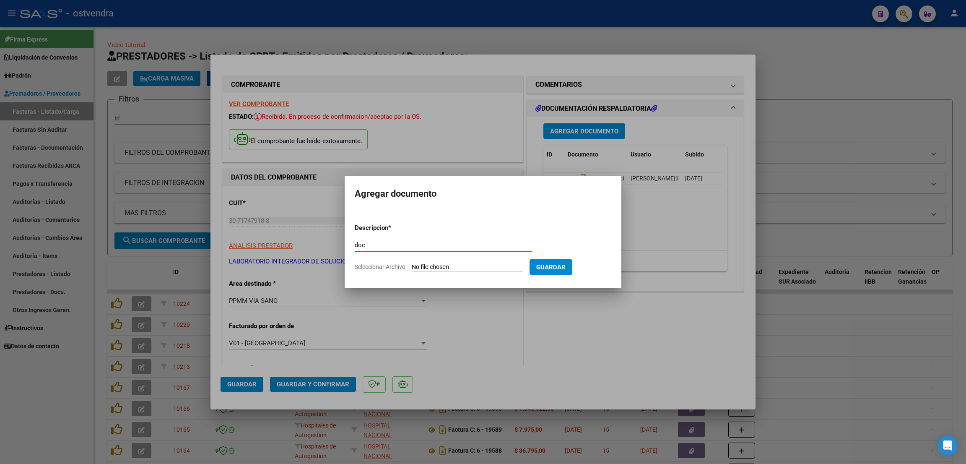
type input "doc"
click at [462, 262] on form "Descripcion * doc Escriba aquí una descripcion Seleccionar Archivo Guardar" at bounding box center [483, 247] width 257 height 61
click at [464, 266] on input "Seleccionar Archivo" at bounding box center [467, 267] width 111 height 8
type input "C:\fakepath\Presupuesto 0000-00004608_12-08-2025 [DATE] (1).pdf"
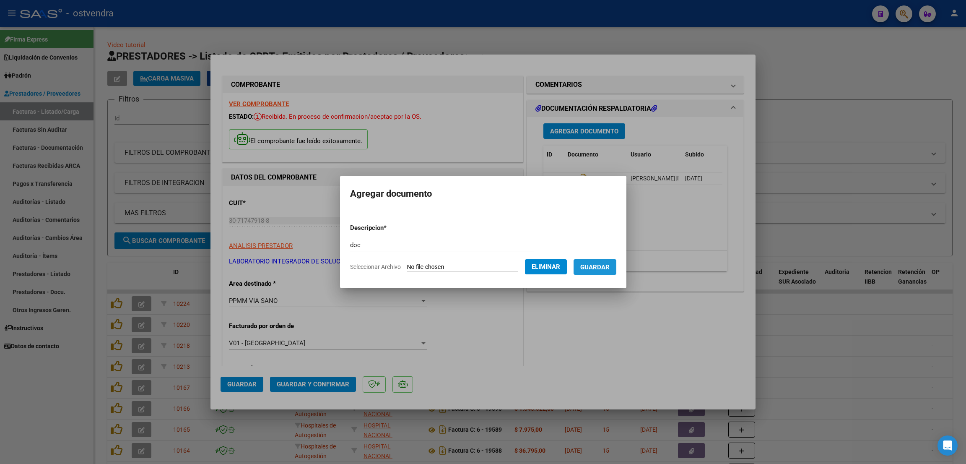
click at [604, 270] on span "Guardar" at bounding box center [594, 267] width 29 height 8
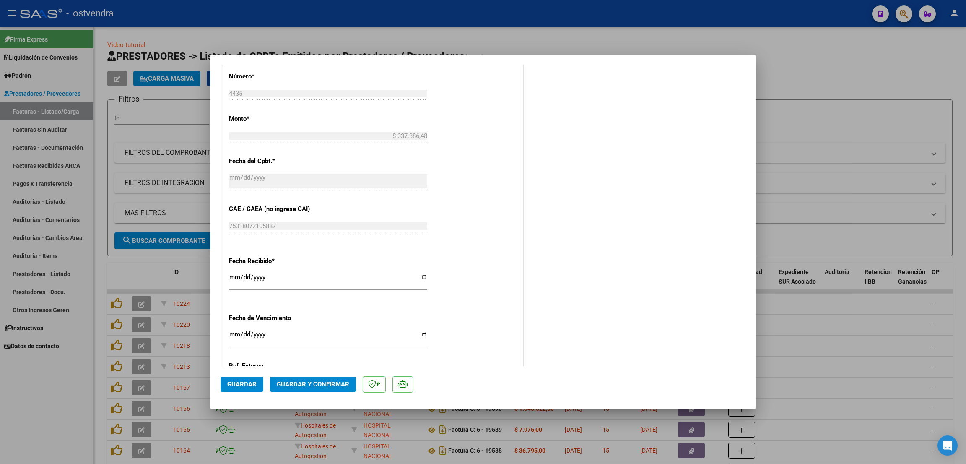
scroll to position [402, 0]
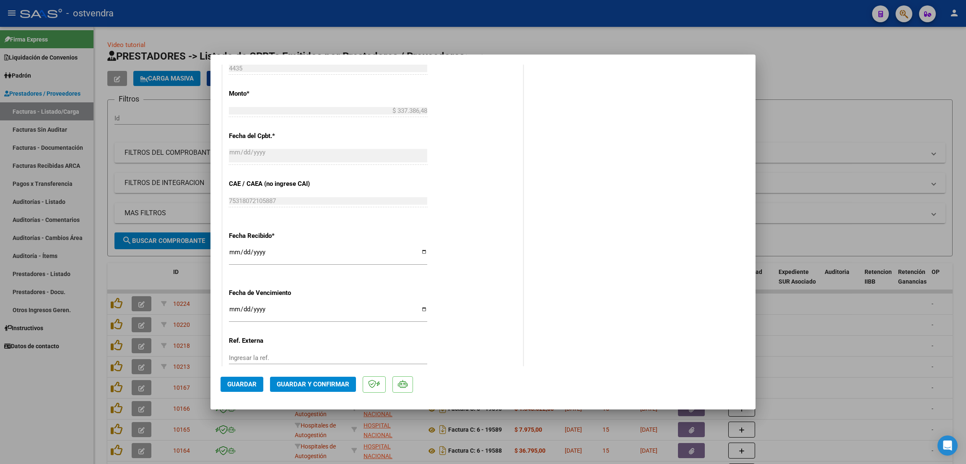
click at [318, 394] on mat-dialog-actions "Guardar Guardar y Confirmar" at bounding box center [483, 382] width 525 height 33
click at [318, 393] on mat-dialog-actions "Guardar Guardar y Confirmar" at bounding box center [483, 382] width 525 height 33
click at [232, 307] on input "Ingresar la fecha" at bounding box center [328, 312] width 198 height 13
type input "[DATE]"
click at [296, 382] on span "Guardar y Confirmar" at bounding box center [313, 384] width 73 height 8
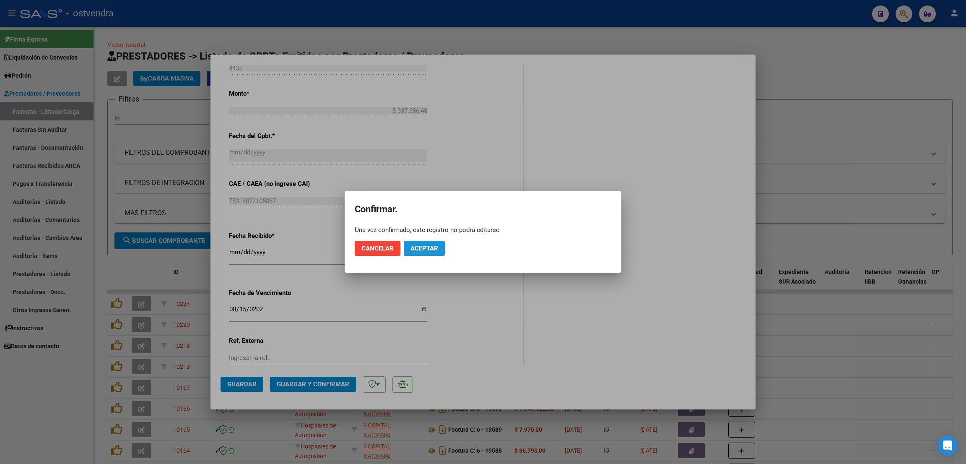
click at [439, 244] on button "Aceptar" at bounding box center [424, 248] width 41 height 15
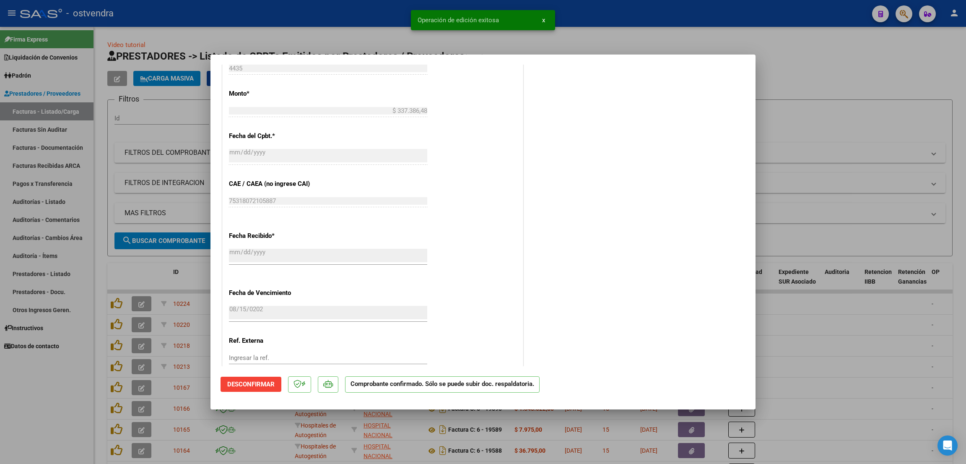
click at [836, 140] on div at bounding box center [483, 232] width 966 height 464
type input "$ 0,00"
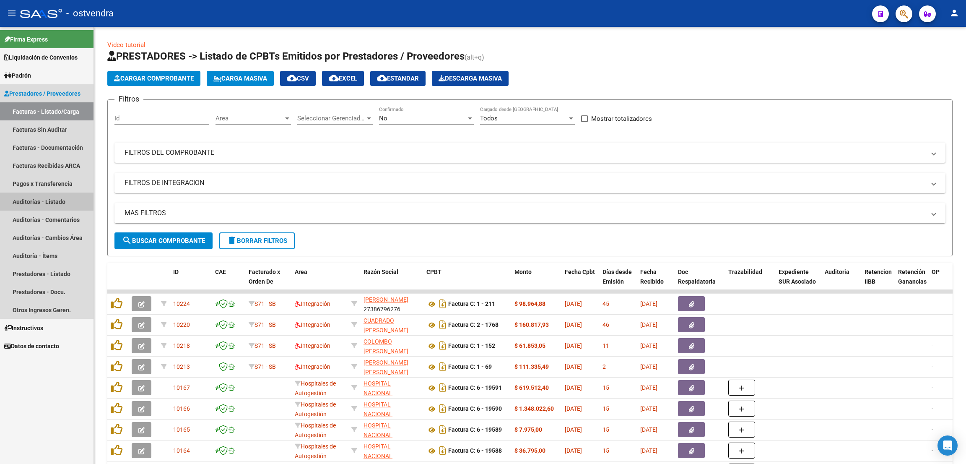
click at [55, 201] on link "Auditorías - Listado" at bounding box center [46, 201] width 93 height 18
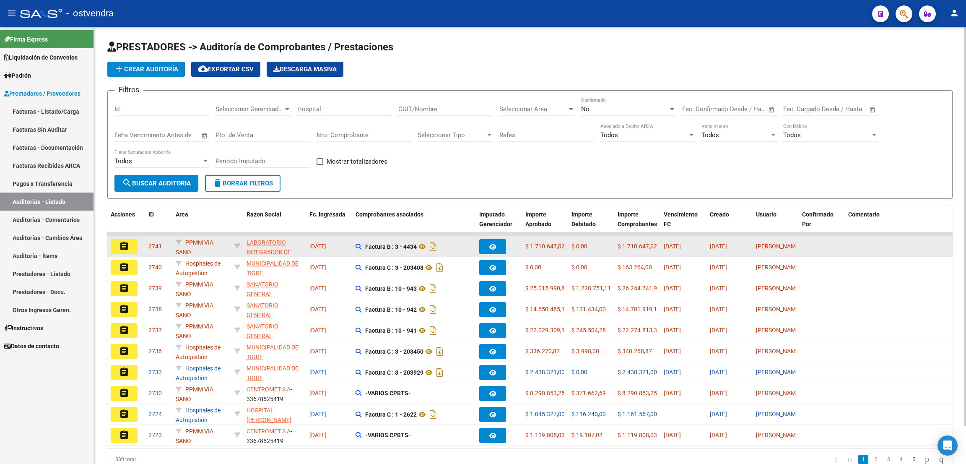
click at [125, 254] on datatable-body-cell "assignment" at bounding box center [126, 246] width 38 height 21
click at [125, 248] on mat-icon "assignment" at bounding box center [124, 246] width 10 height 10
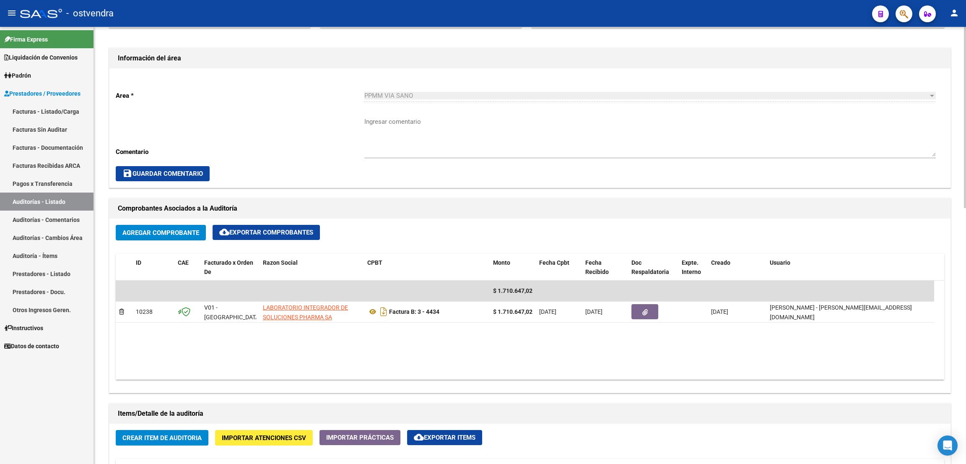
click at [956, 295] on div "arrow_back Editar 2741 cloud_download Generar informe Puede notificar al gerenc…" at bounding box center [531, 330] width 874 height 1052
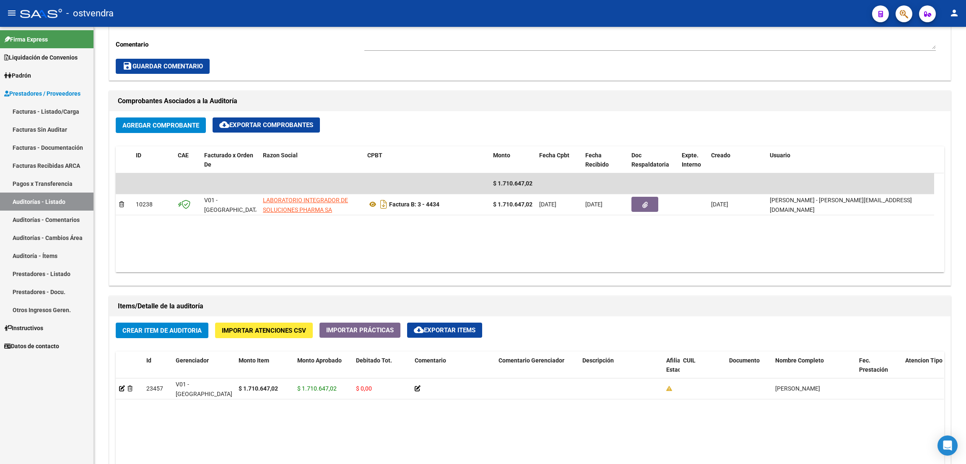
click at [960, 264] on div "arrow_back Editar 2741 cloud_download Generar informe Puede notificar al gerenc…" at bounding box center [531, 223] width 874 height 1052
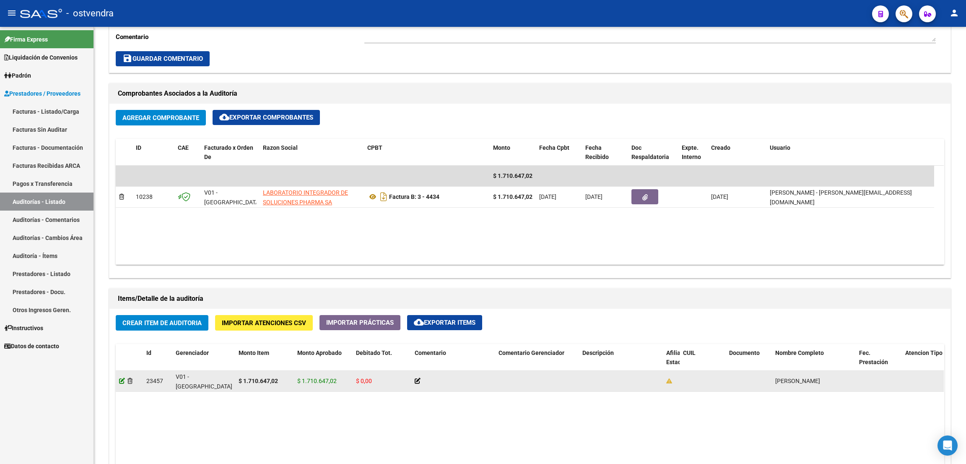
click at [121, 383] on icon at bounding box center [122, 381] width 6 height 6
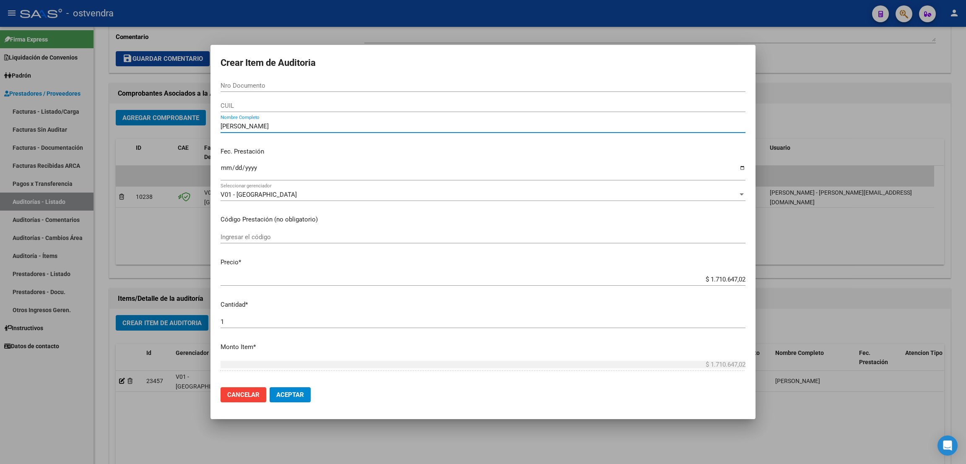
click at [286, 126] on input "[PERSON_NAME]" at bounding box center [483, 126] width 525 height 8
type input "a"
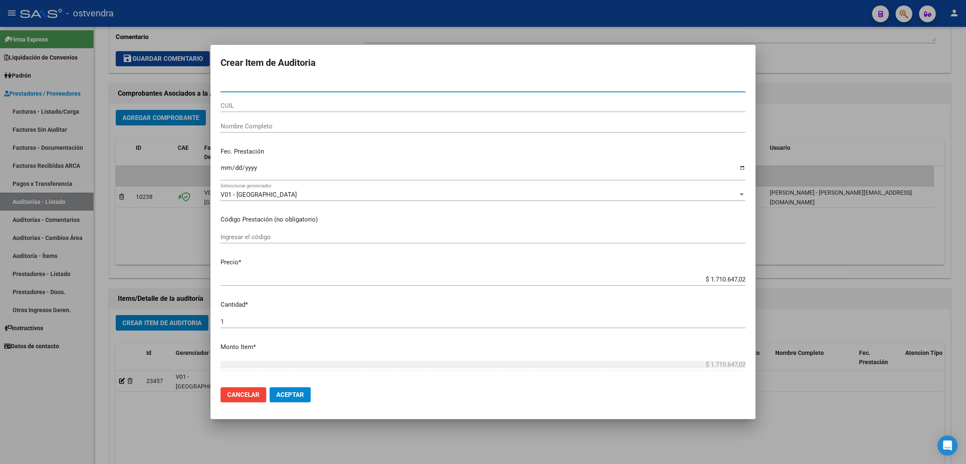
click at [262, 82] on input "Nro Documento" at bounding box center [483, 86] width 525 height 8
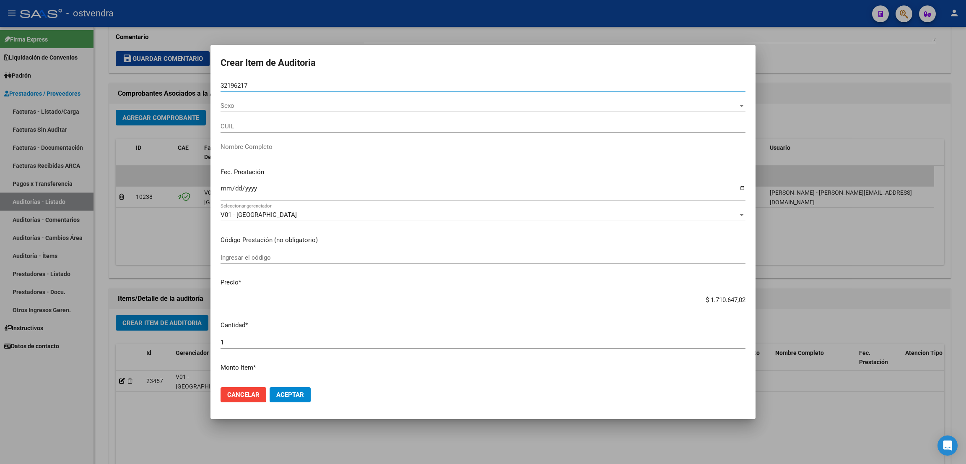
type input "32196217"
click at [260, 108] on span "Sexo" at bounding box center [479, 106] width 517 height 8
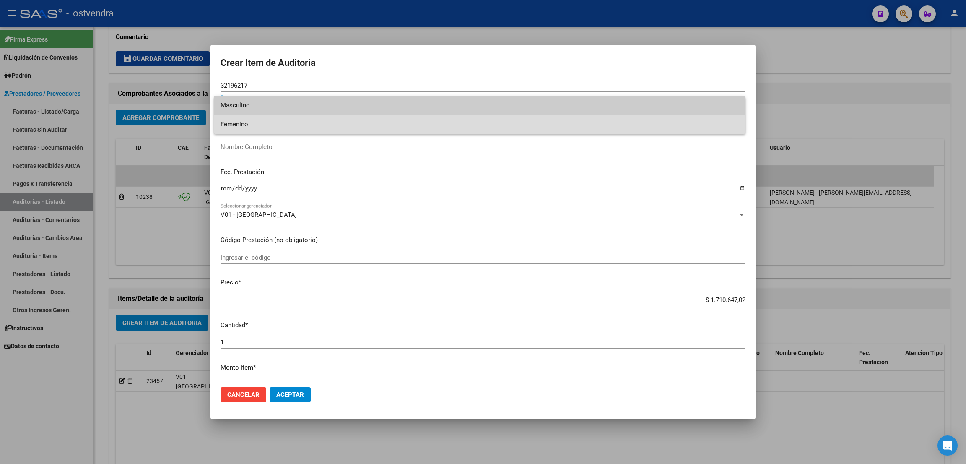
click at [248, 121] on span "Femenino" at bounding box center [480, 124] width 518 height 19
type input "27321962179"
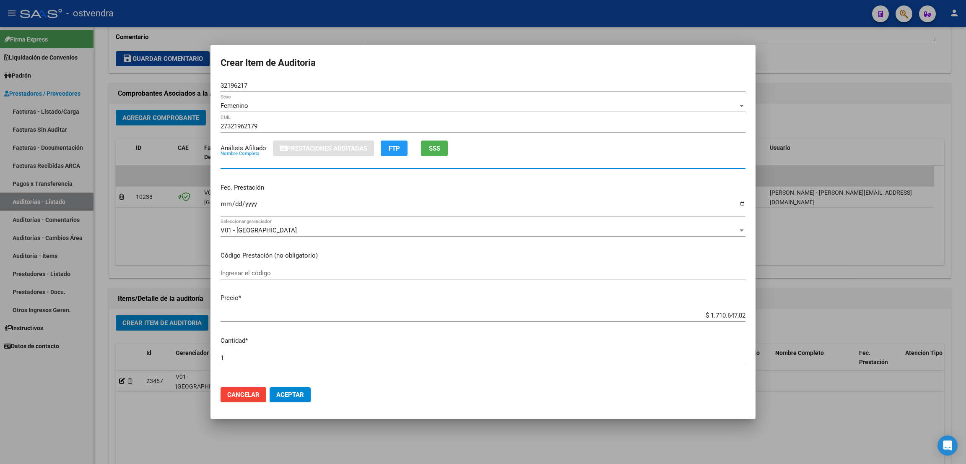
click at [272, 162] on input "Nombre Completo" at bounding box center [483, 162] width 525 height 8
click at [253, 393] on span "Cancelar" at bounding box center [243, 395] width 32 height 8
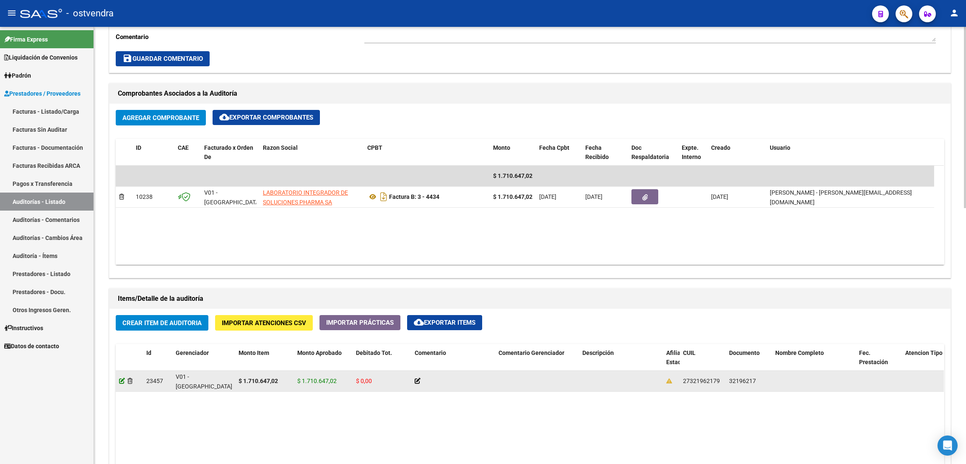
click at [120, 383] on icon at bounding box center [122, 381] width 6 height 6
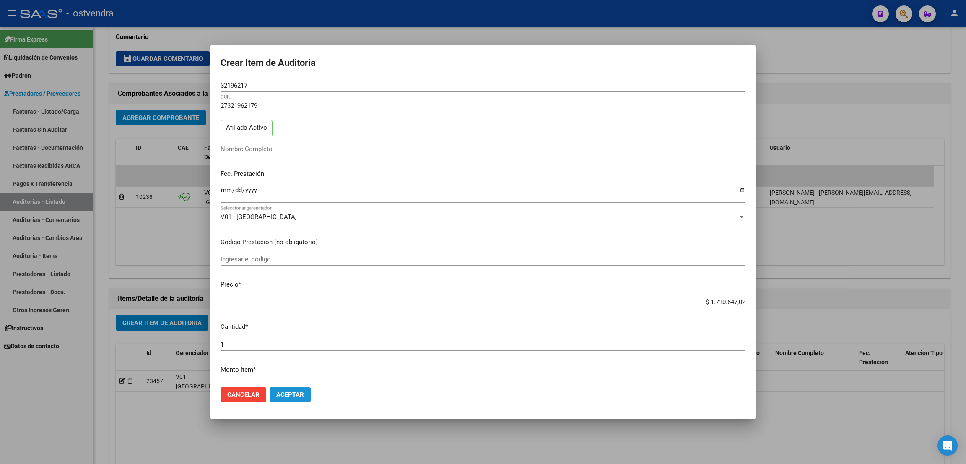
click at [296, 400] on button "Aceptar" at bounding box center [290, 394] width 41 height 15
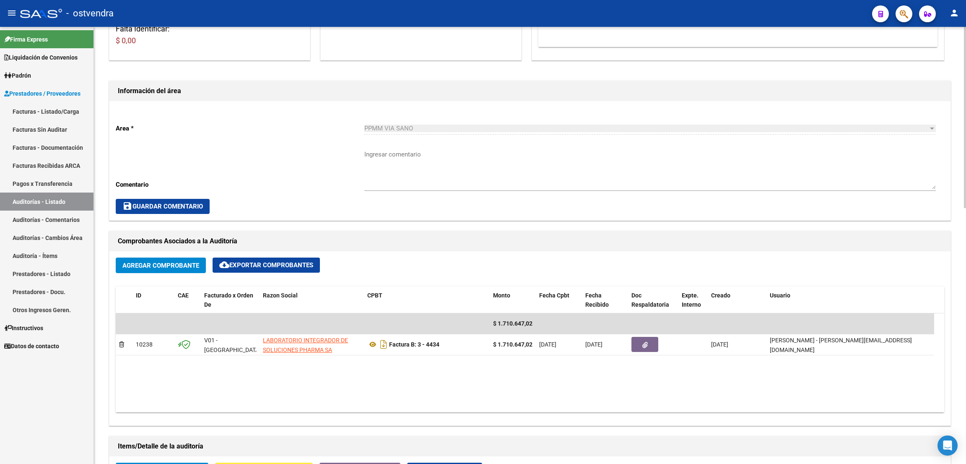
click at [965, 283] on div at bounding box center [965, 196] width 2 height 181
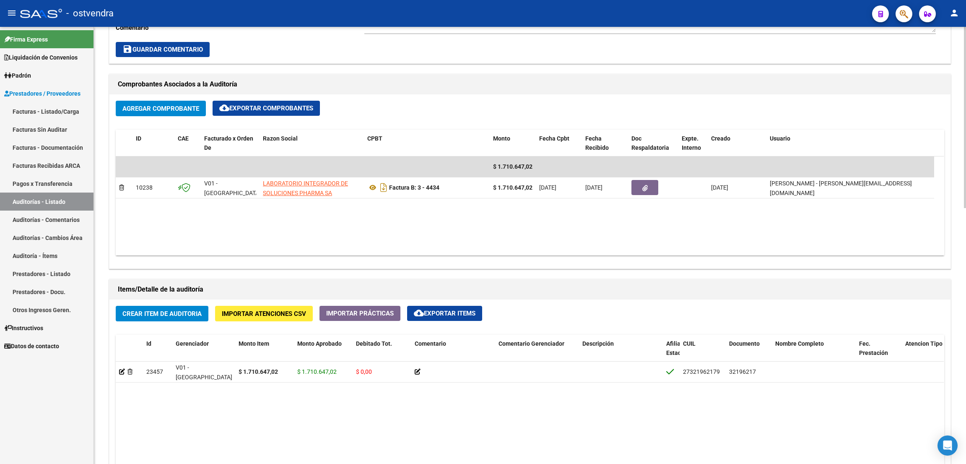
click at [964, 343] on div at bounding box center [965, 261] width 2 height 181
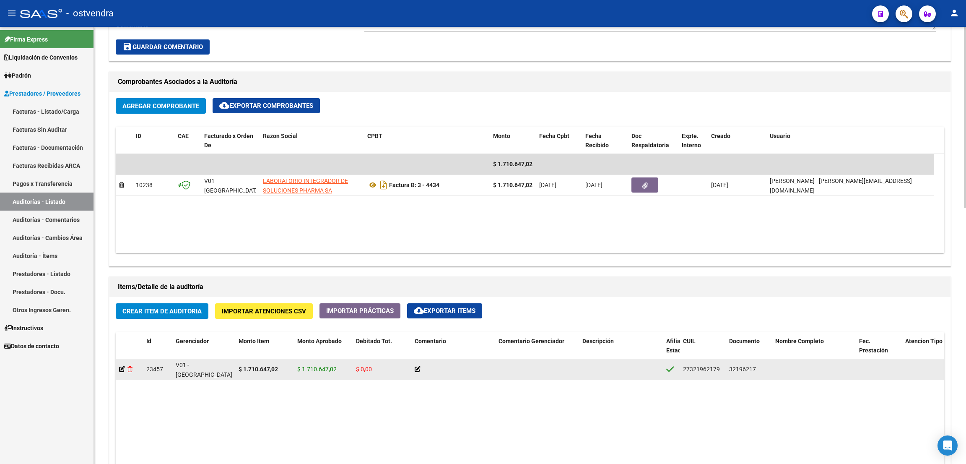
click at [130, 369] on icon at bounding box center [129, 369] width 5 height 6
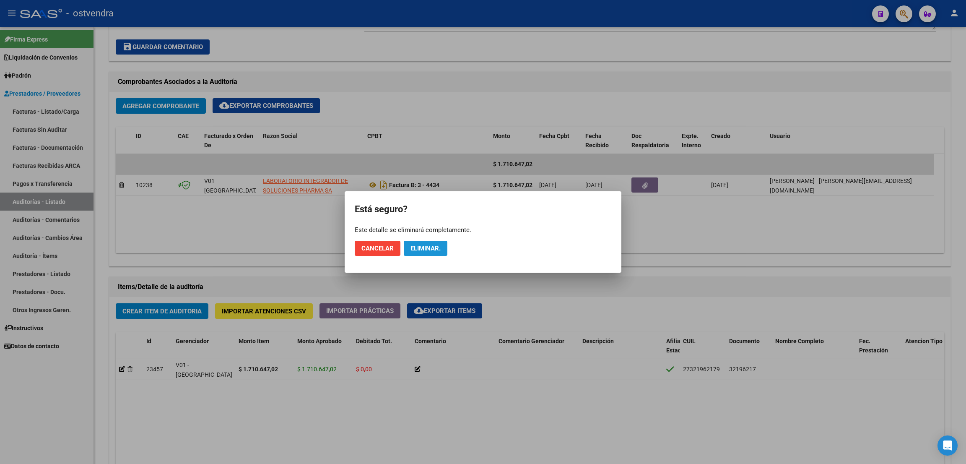
click at [420, 247] on span "Eliminar." at bounding box center [425, 248] width 30 height 8
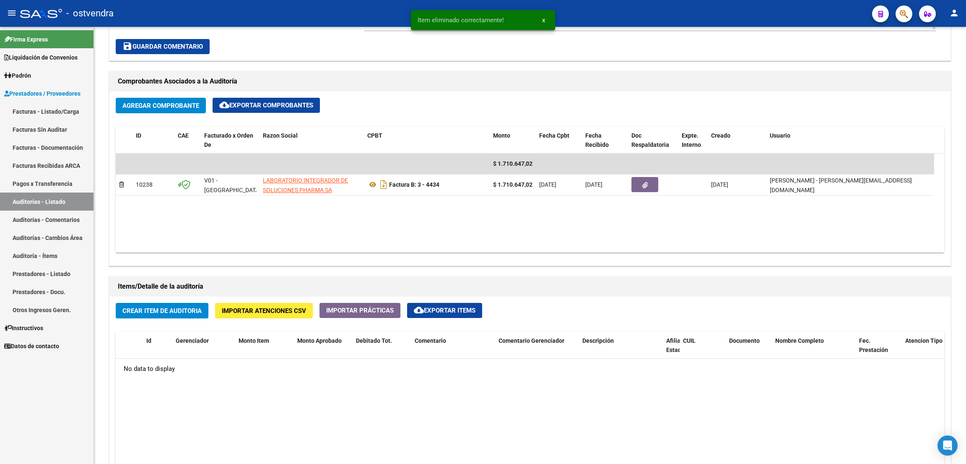
scroll to position [349, 0]
click at [153, 317] on button "Crear Item de Auditoria" at bounding box center [162, 311] width 93 height 16
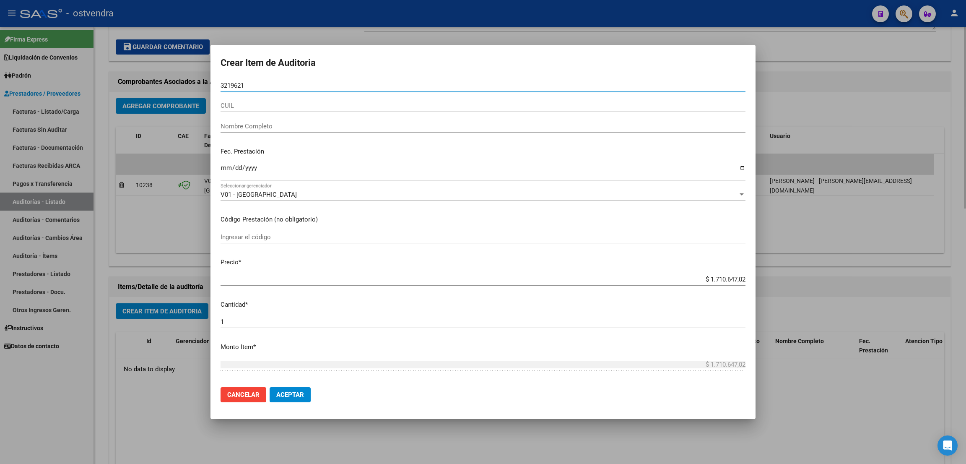
type input "32196217"
type input "27321962179"
type input "[PERSON_NAME]"
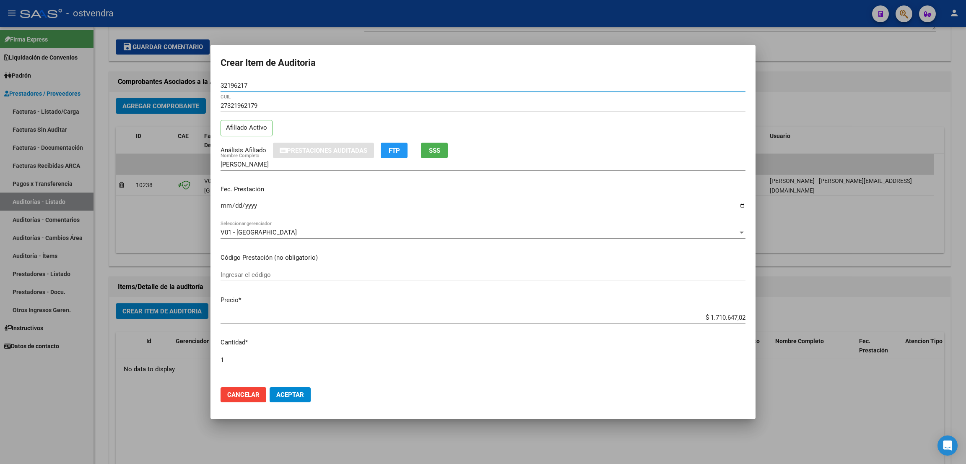
type input "32196217"
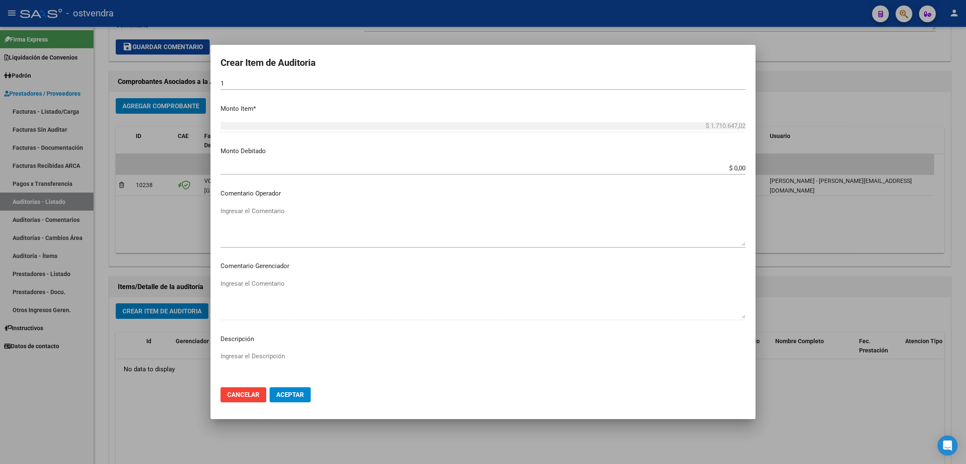
scroll to position [301, 0]
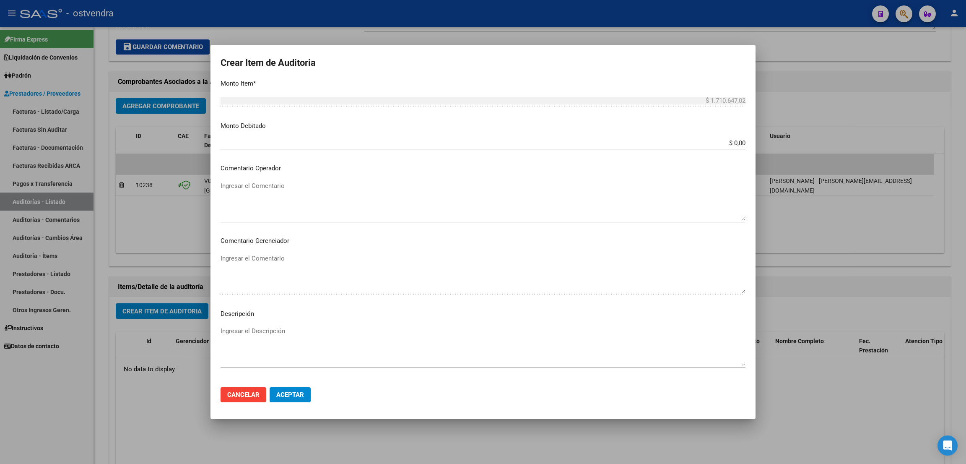
click at [268, 325] on div "Ingresar el Descripción" at bounding box center [483, 346] width 525 height 43
type textarea "mama de la paciente recien nacida [PERSON_NAME]"
click at [301, 392] on span "Aceptar" at bounding box center [290, 395] width 28 height 8
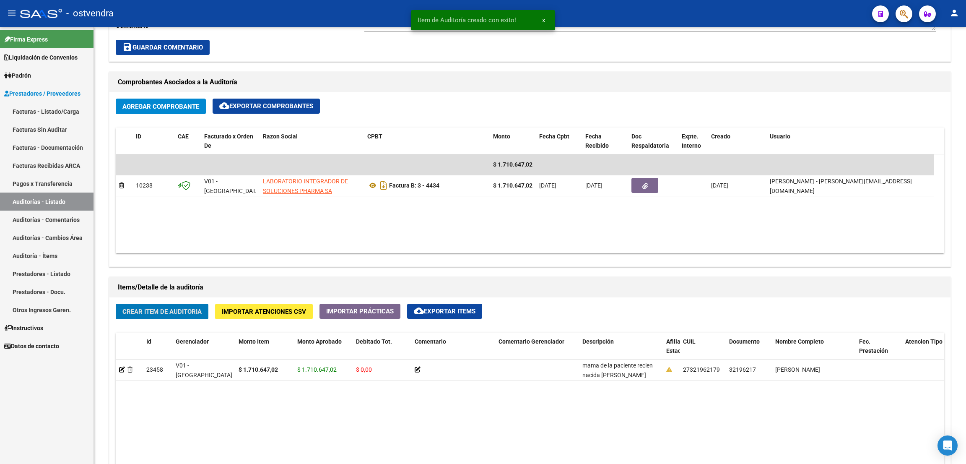
scroll to position [349, 0]
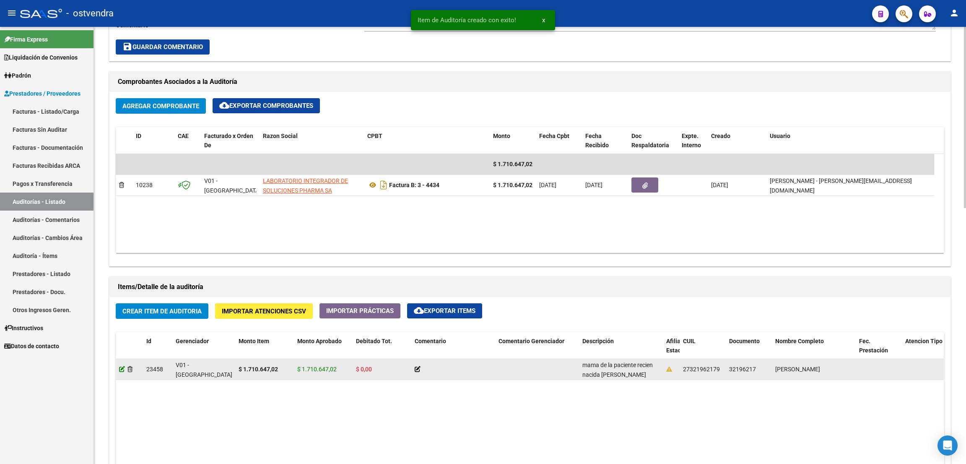
click at [123, 371] on icon at bounding box center [122, 369] width 6 height 6
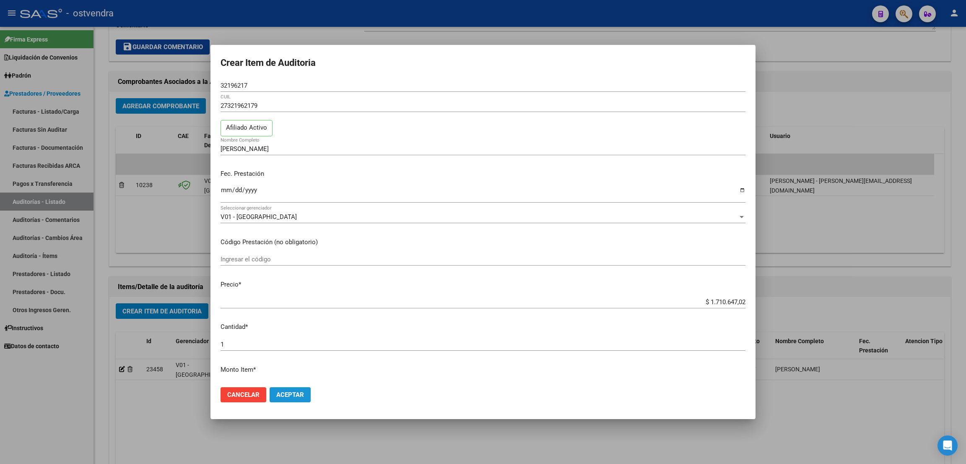
click at [294, 393] on span "Aceptar" at bounding box center [290, 395] width 28 height 8
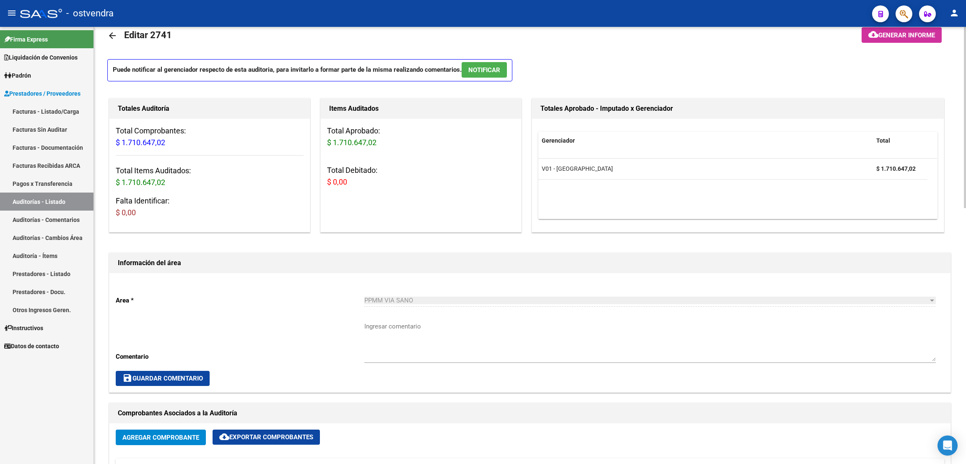
scroll to position [0, 0]
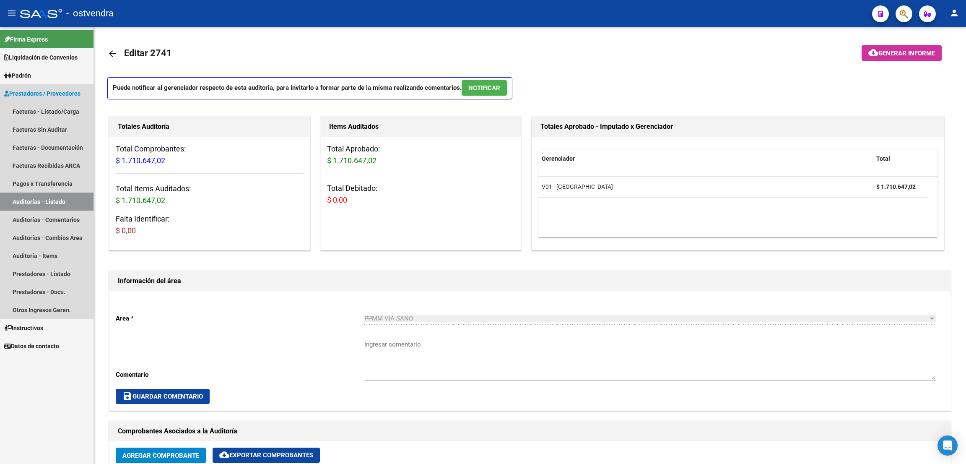
click at [49, 201] on link "Auditorías - Listado" at bounding box center [46, 201] width 93 height 18
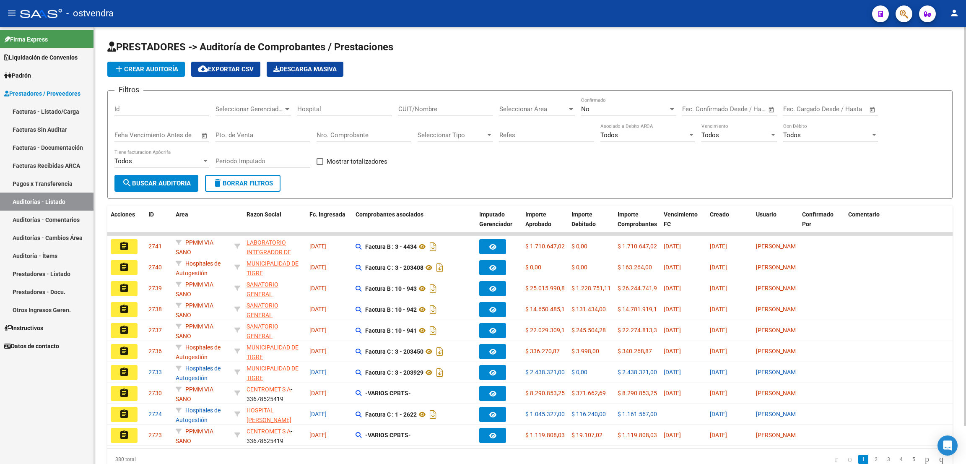
click at [149, 63] on button "add Crear Auditoría" at bounding box center [146, 69] width 78 height 15
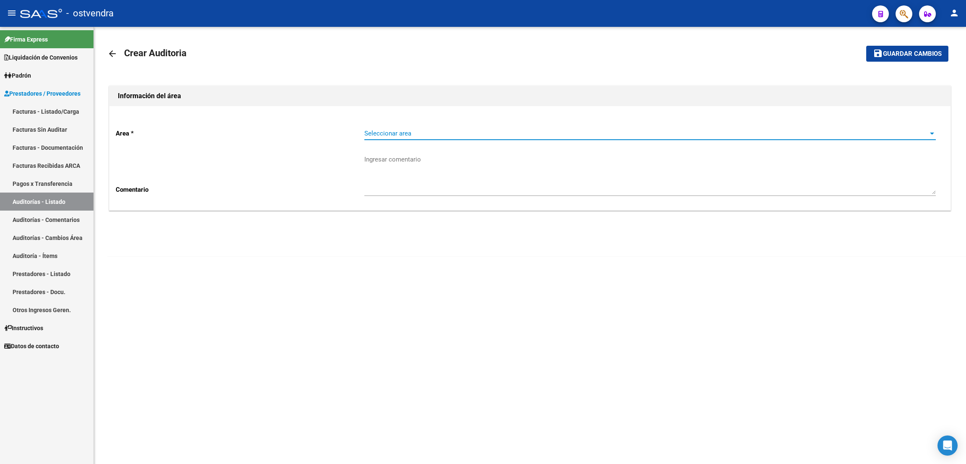
click at [404, 137] on span "Seleccionar area" at bounding box center [646, 134] width 564 height 8
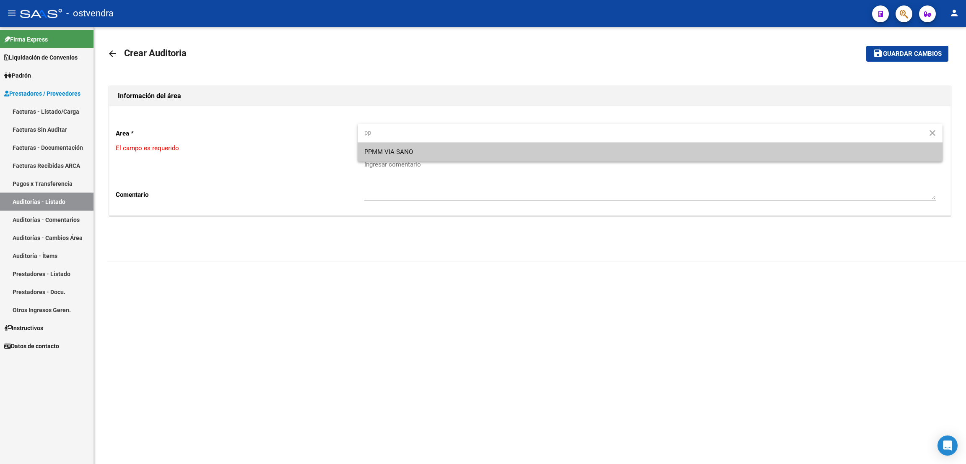
type input "pp"
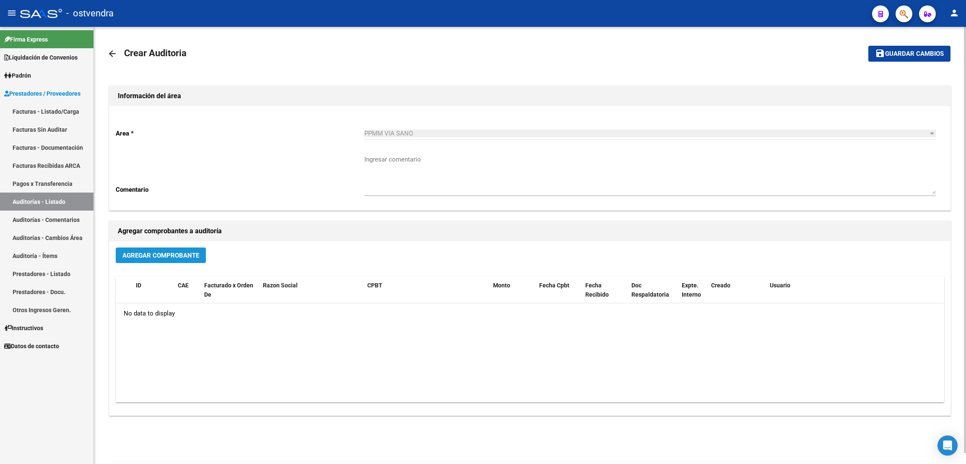
click at [188, 249] on button "Agregar Comprobante" at bounding box center [161, 255] width 90 height 16
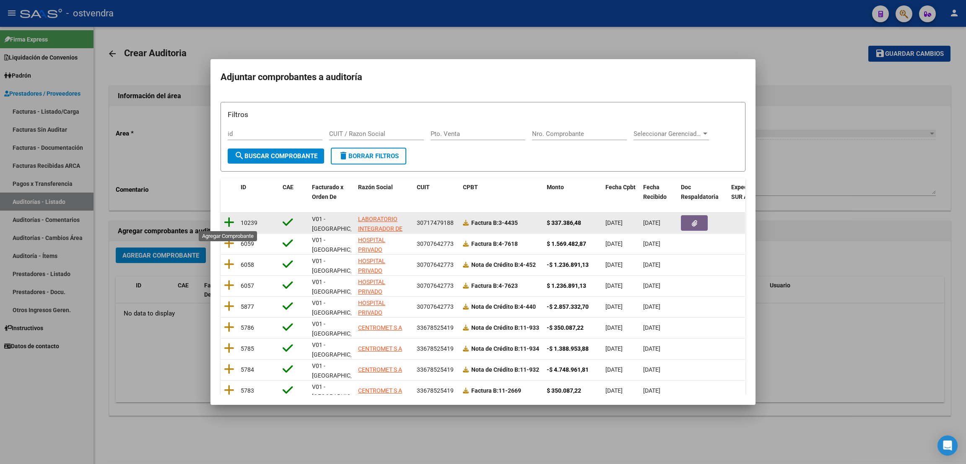
click at [227, 222] on icon at bounding box center [229, 222] width 10 height 12
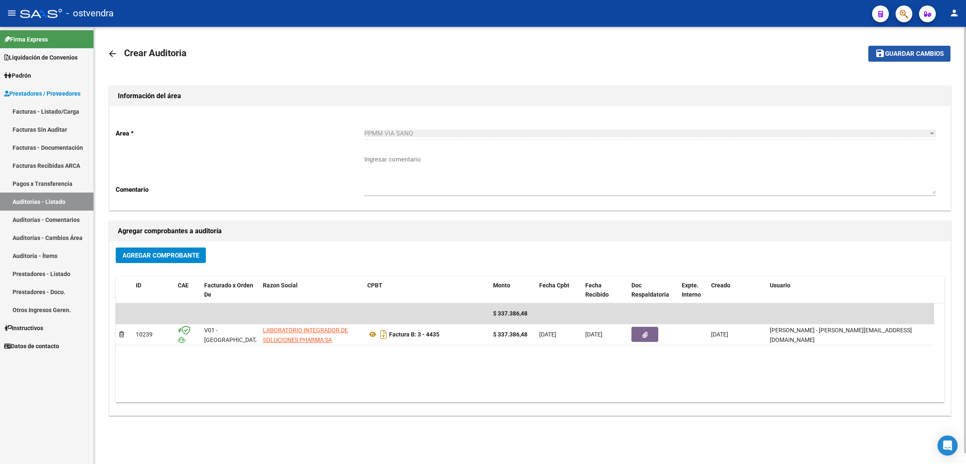
click at [898, 50] on span "Guardar cambios" at bounding box center [914, 54] width 59 height 8
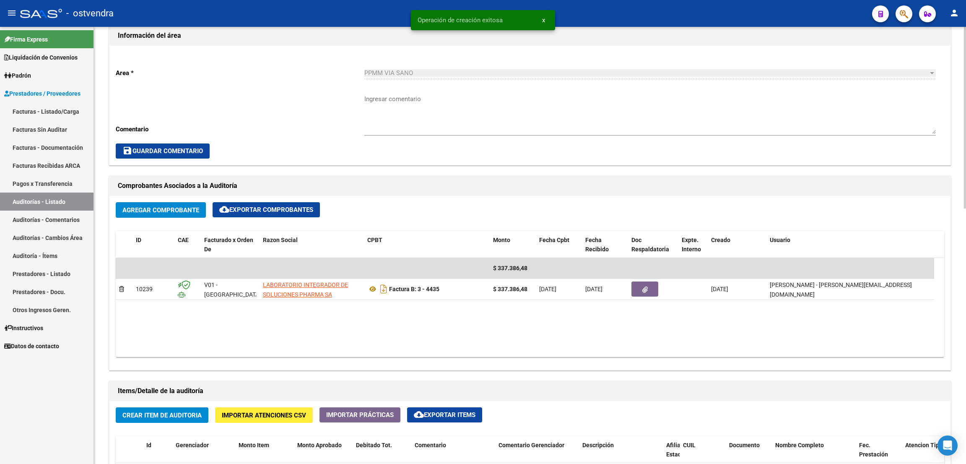
scroll to position [253, 0]
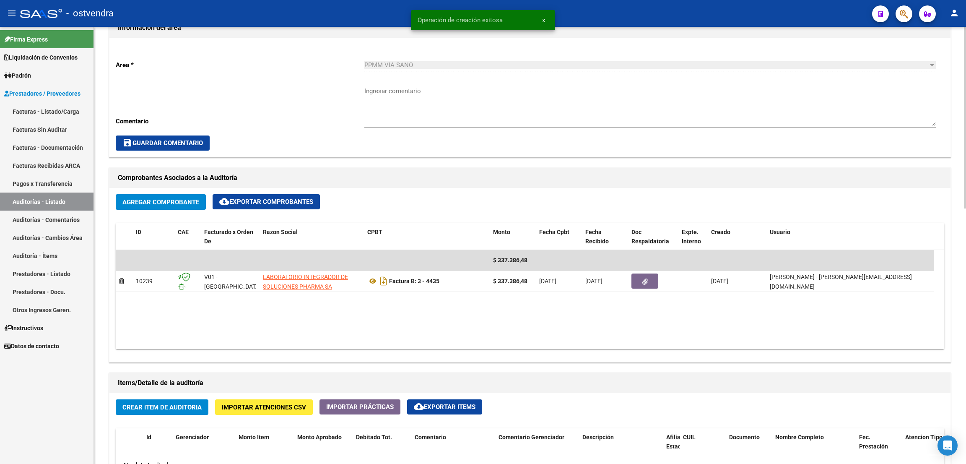
click at [960, 229] on div "arrow_back Editar 2742 cloud_download Generar informe Puede notificar al gerenc…" at bounding box center [531, 300] width 874 height 1052
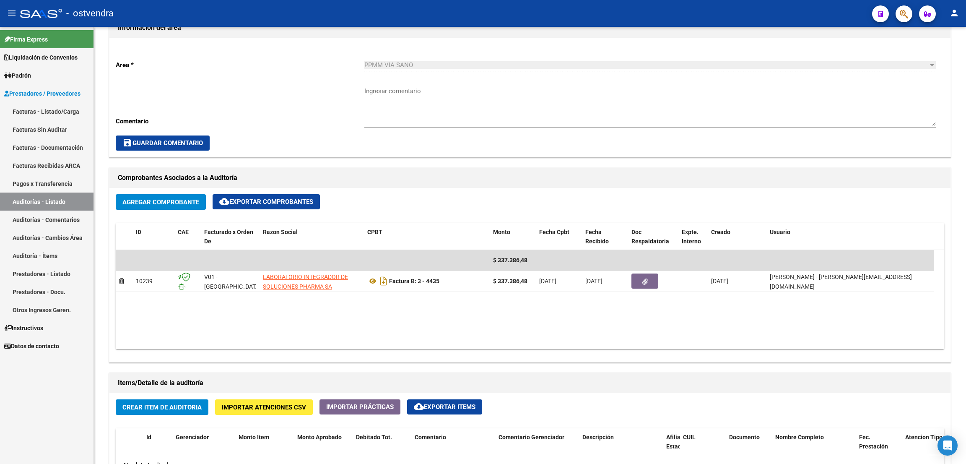
click at [960, 229] on div "arrow_back Editar 2742 cloud_download Generar informe Puede notificar al gerenc…" at bounding box center [530, 300] width 872 height 1052
click at [188, 405] on span "Crear Item de Auditoria" at bounding box center [161, 407] width 79 height 8
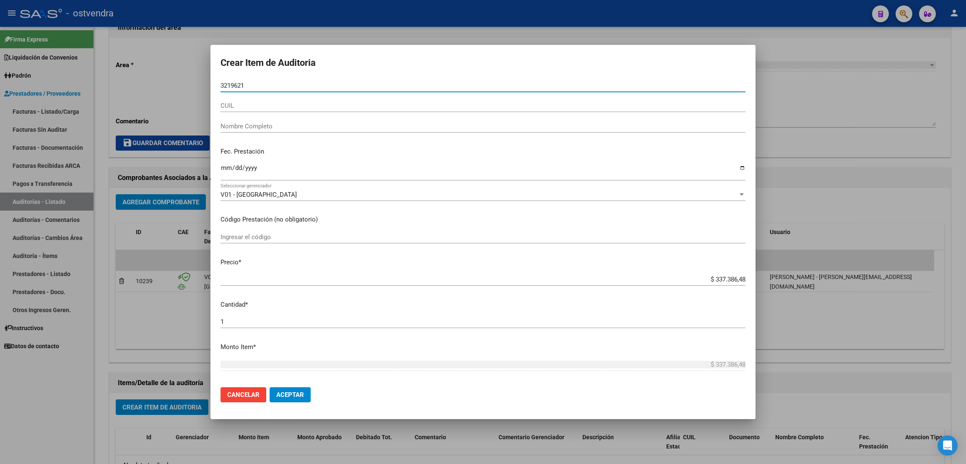
type input "32196217"
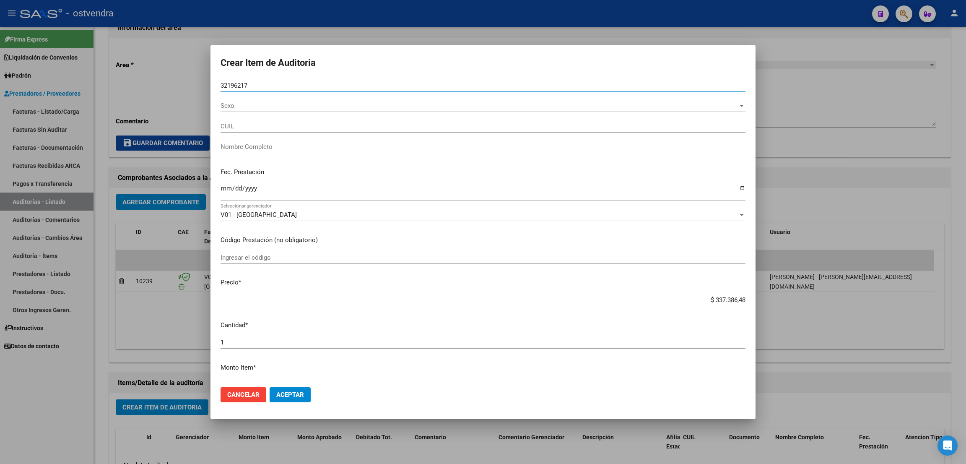
type input "27321962179"
type input "[PERSON_NAME]"
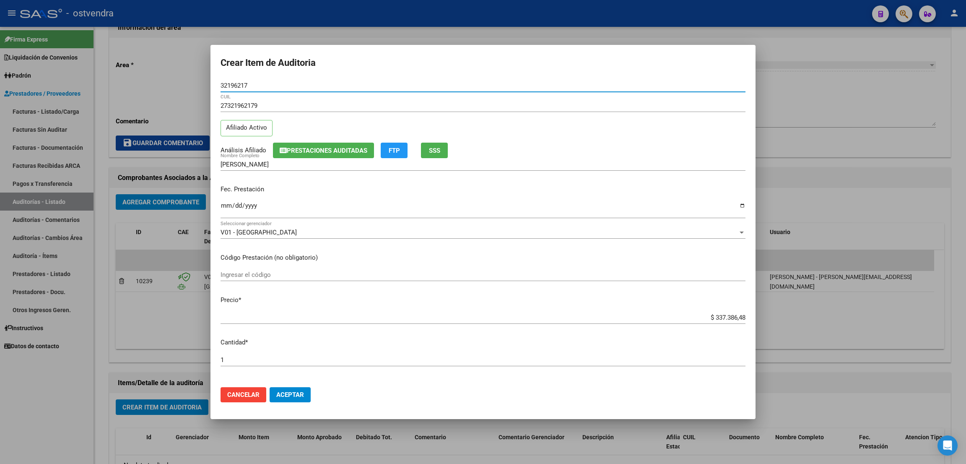
type input "32196217"
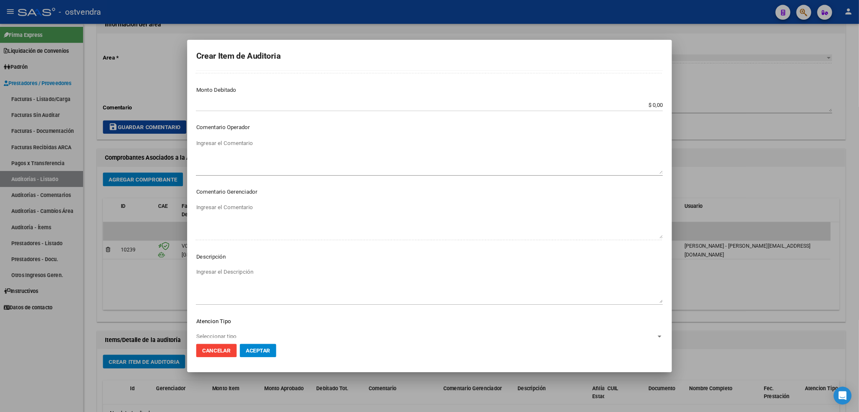
scroll to position [341, 0]
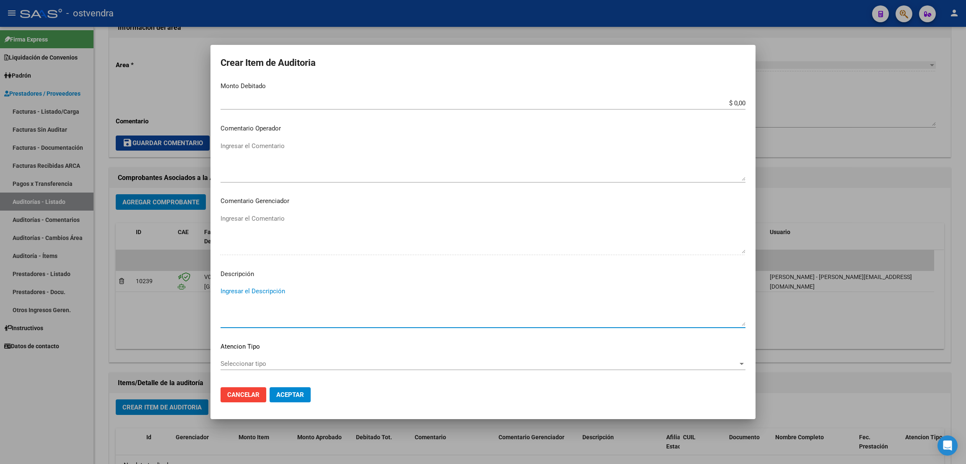
click at [437, 305] on textarea "Ingresar el Descripción" at bounding box center [483, 305] width 525 height 39
type textarea "mama de la paciente recien nacida [PERSON_NAME]"
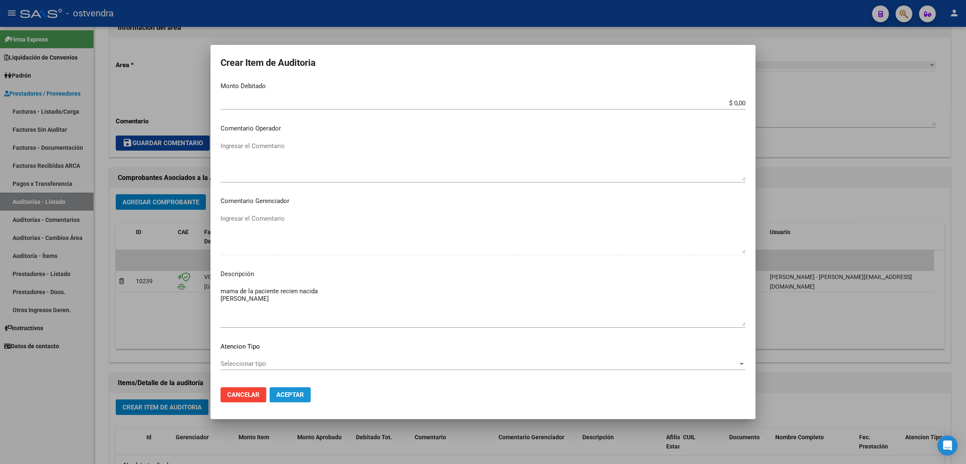
click at [291, 395] on span "Aceptar" at bounding box center [290, 395] width 28 height 8
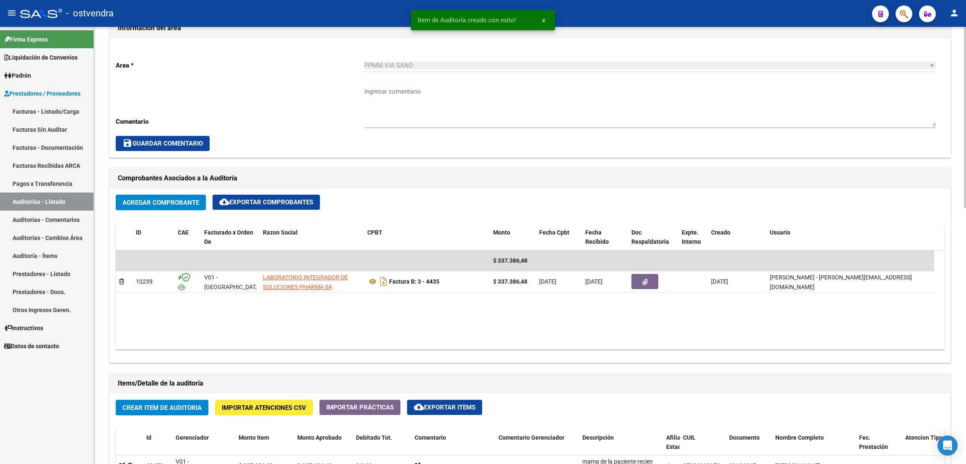
click at [359, 335] on datatable-body "$ 337.386,48 10239 V01 - [PERSON_NAME] LABORATORIO INTEGRADOR DE SOLUCIONES PHA…" at bounding box center [530, 299] width 828 height 99
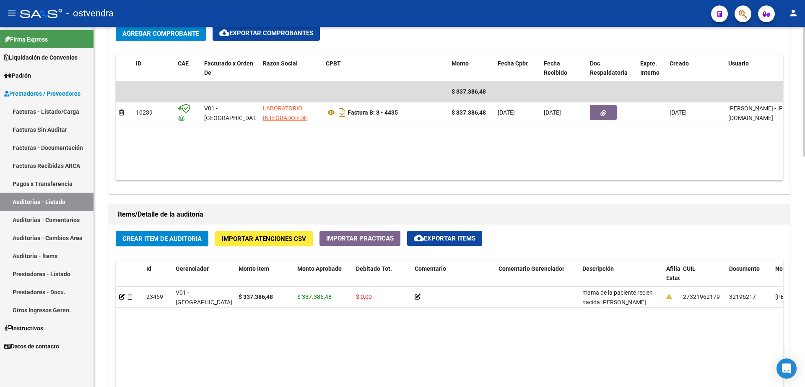
scroll to position [430, 0]
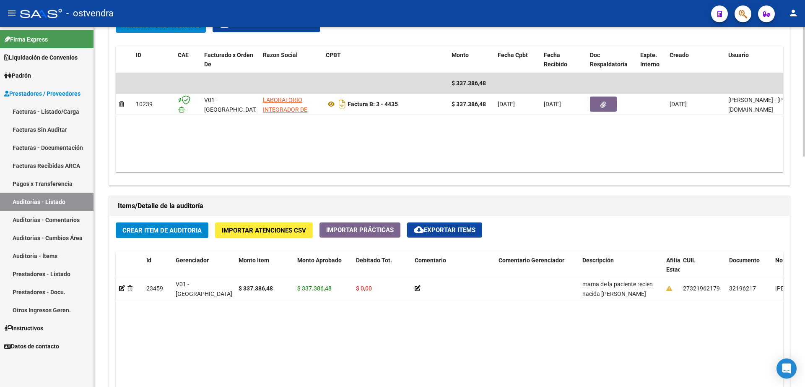
click at [805, 306] on div at bounding box center [804, 247] width 2 height 130
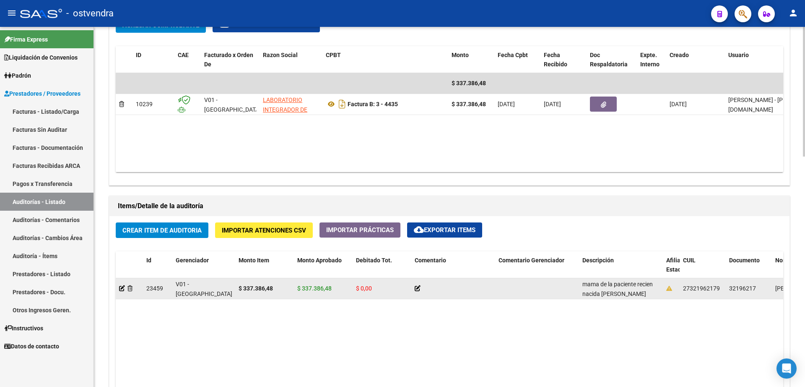
click at [119, 291] on app-auditoria-detalle at bounding box center [122, 288] width 6 height 7
click at [121, 287] on icon at bounding box center [122, 288] width 6 height 6
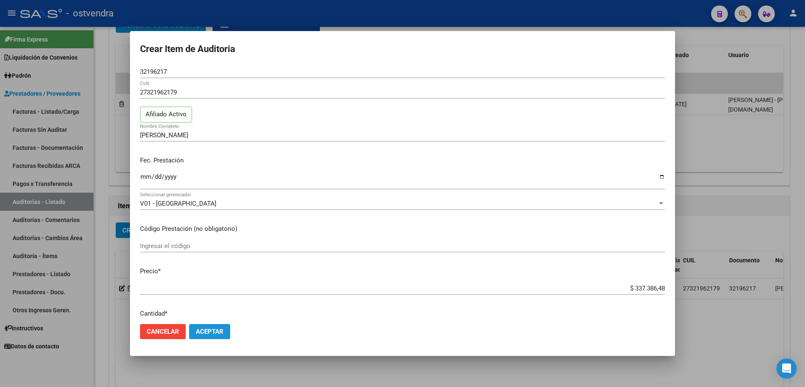
click at [218, 332] on span "Aceptar" at bounding box center [210, 331] width 28 height 8
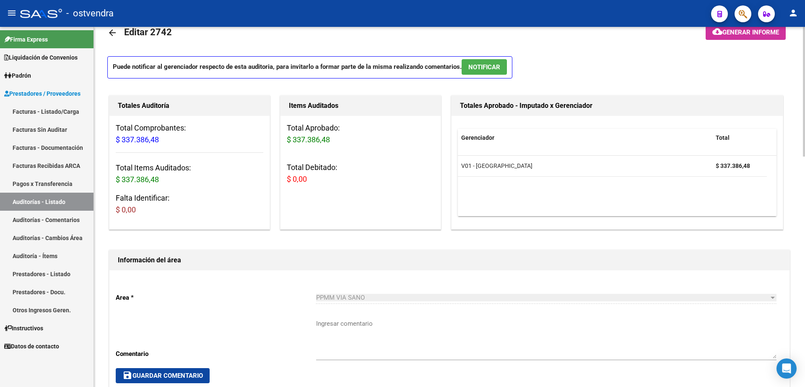
scroll to position [0, 0]
